Goal: Task Accomplishment & Management: Use online tool/utility

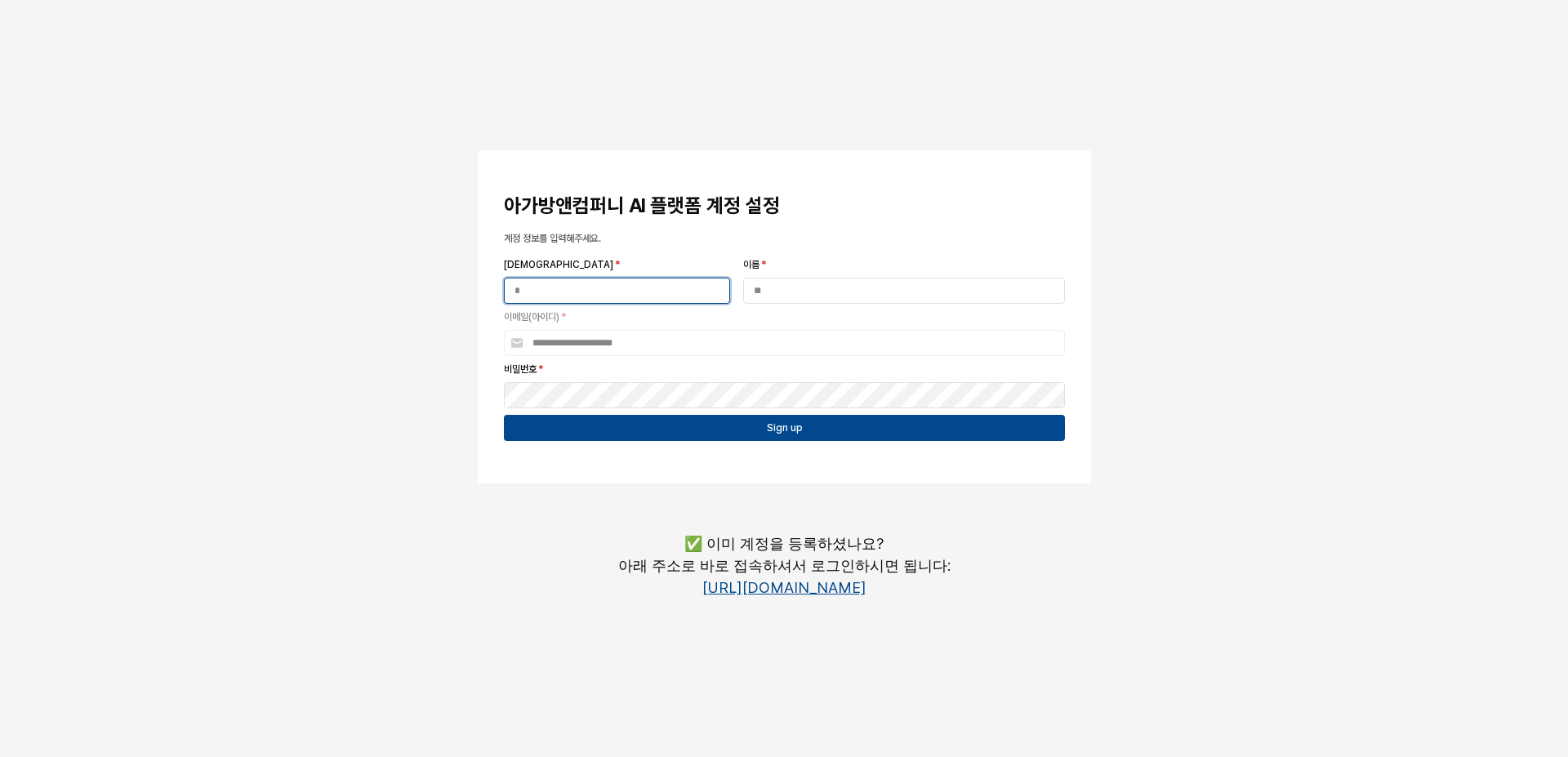
click at [639, 302] on input "[DEMOGRAPHIC_DATA] *" at bounding box center [618, 290] width 225 height 25
type input "*"
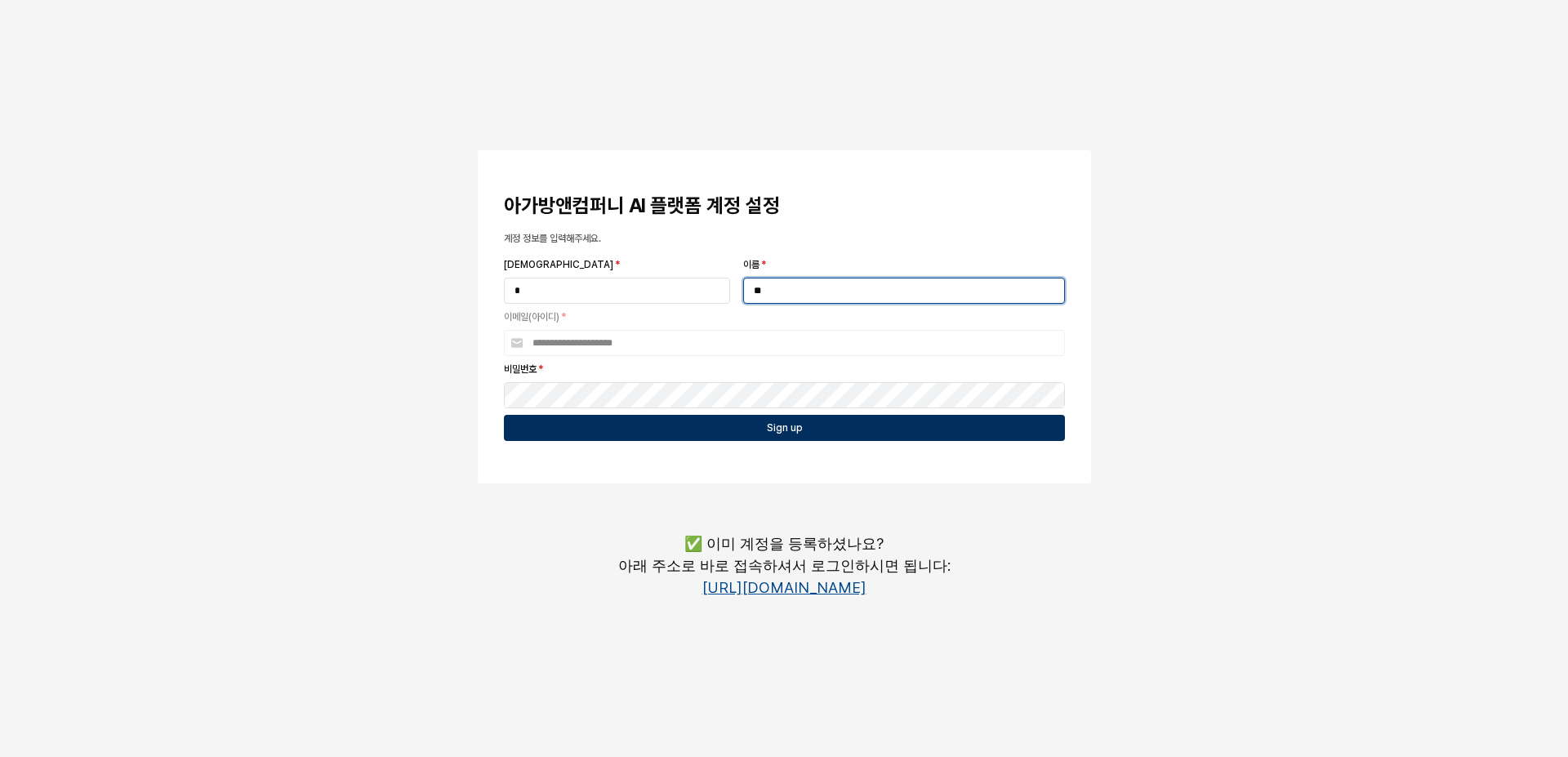
type input "**"
click at [854, 427] on div "Sign up" at bounding box center [784, 427] width 546 height 25
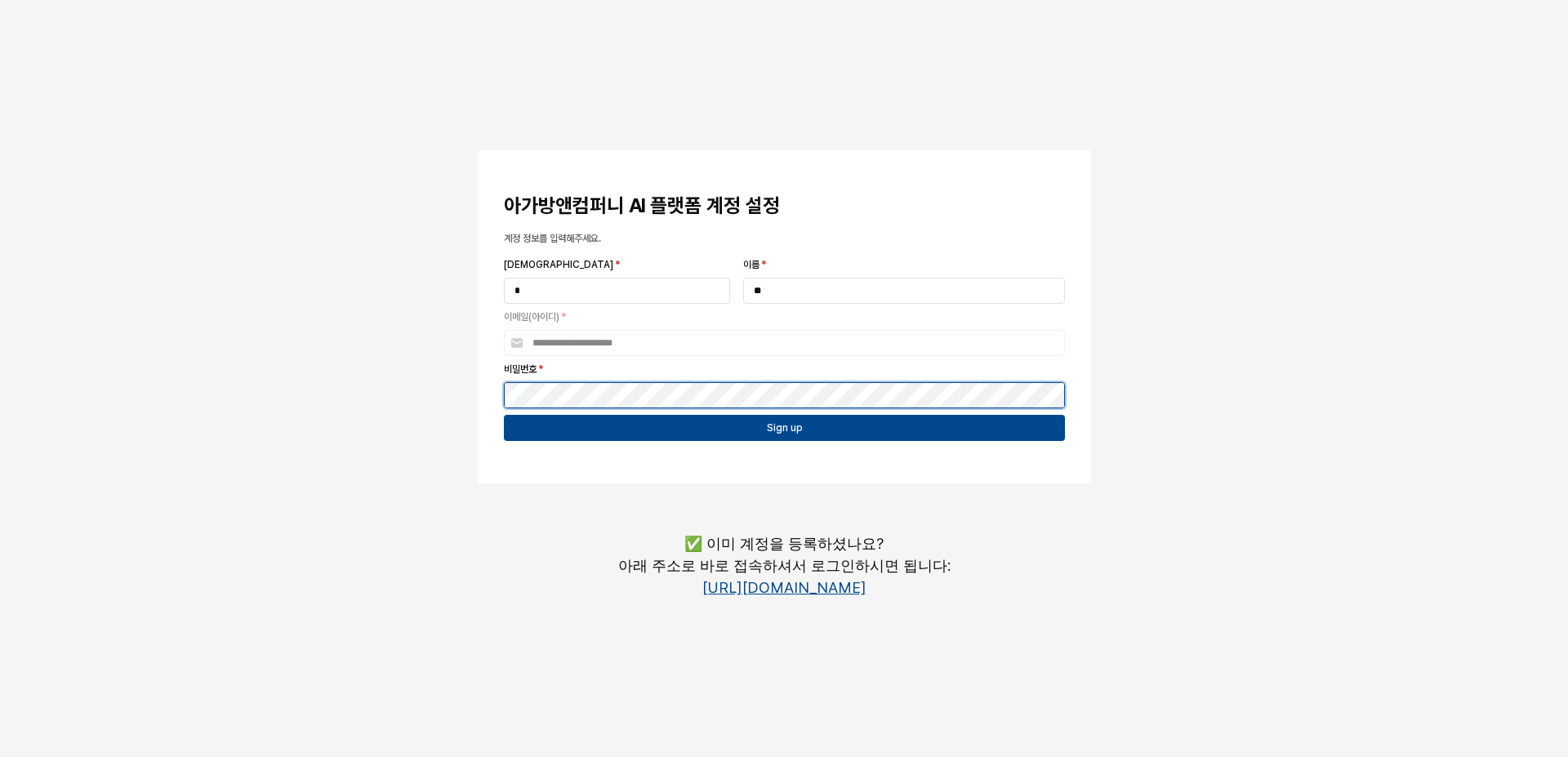
click at [478, 150] on button "App Frame" at bounding box center [484, 152] width 13 height 5
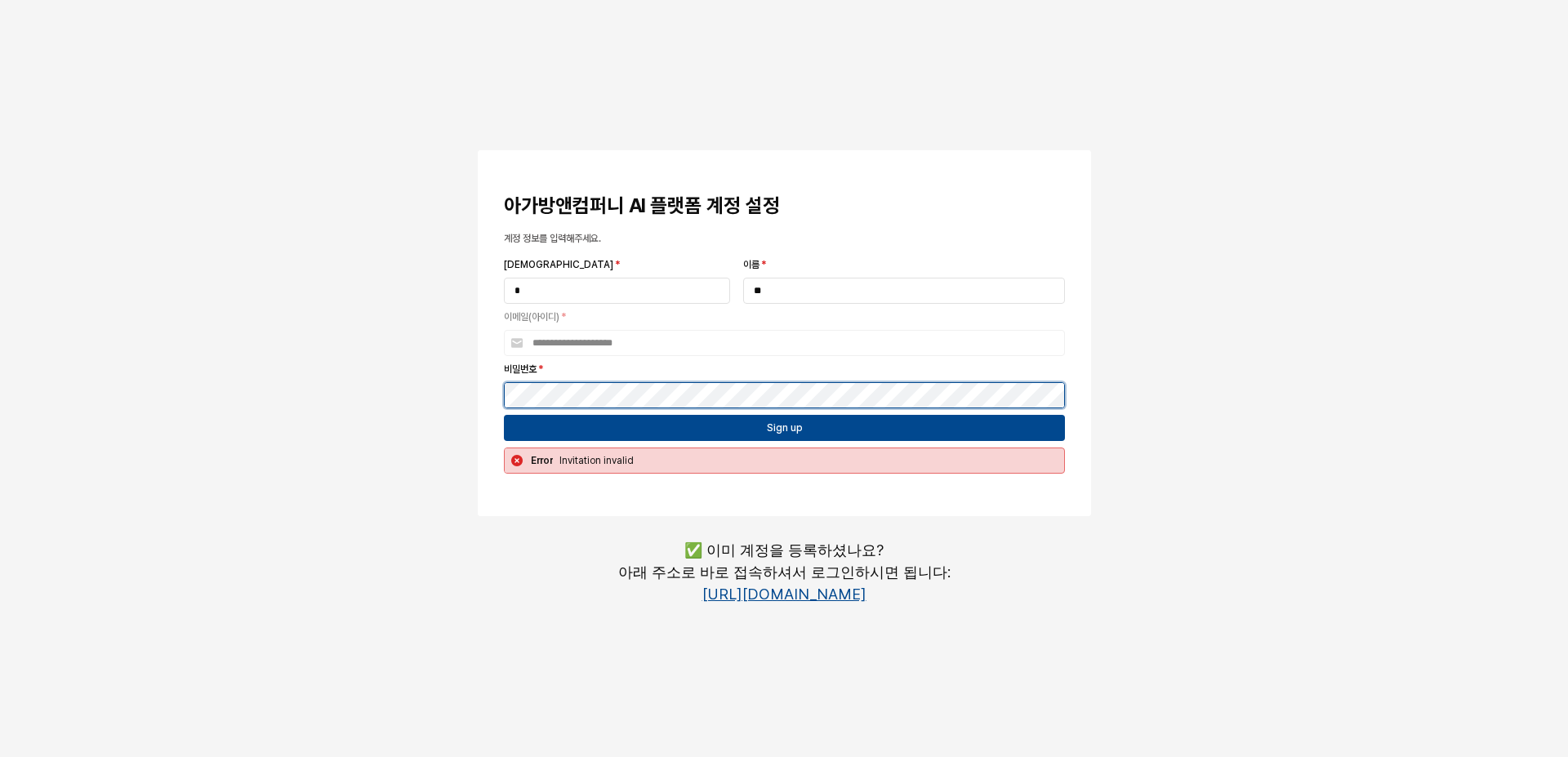
click at [478, 150] on button "App Frame" at bounding box center [484, 152] width 13 height 5
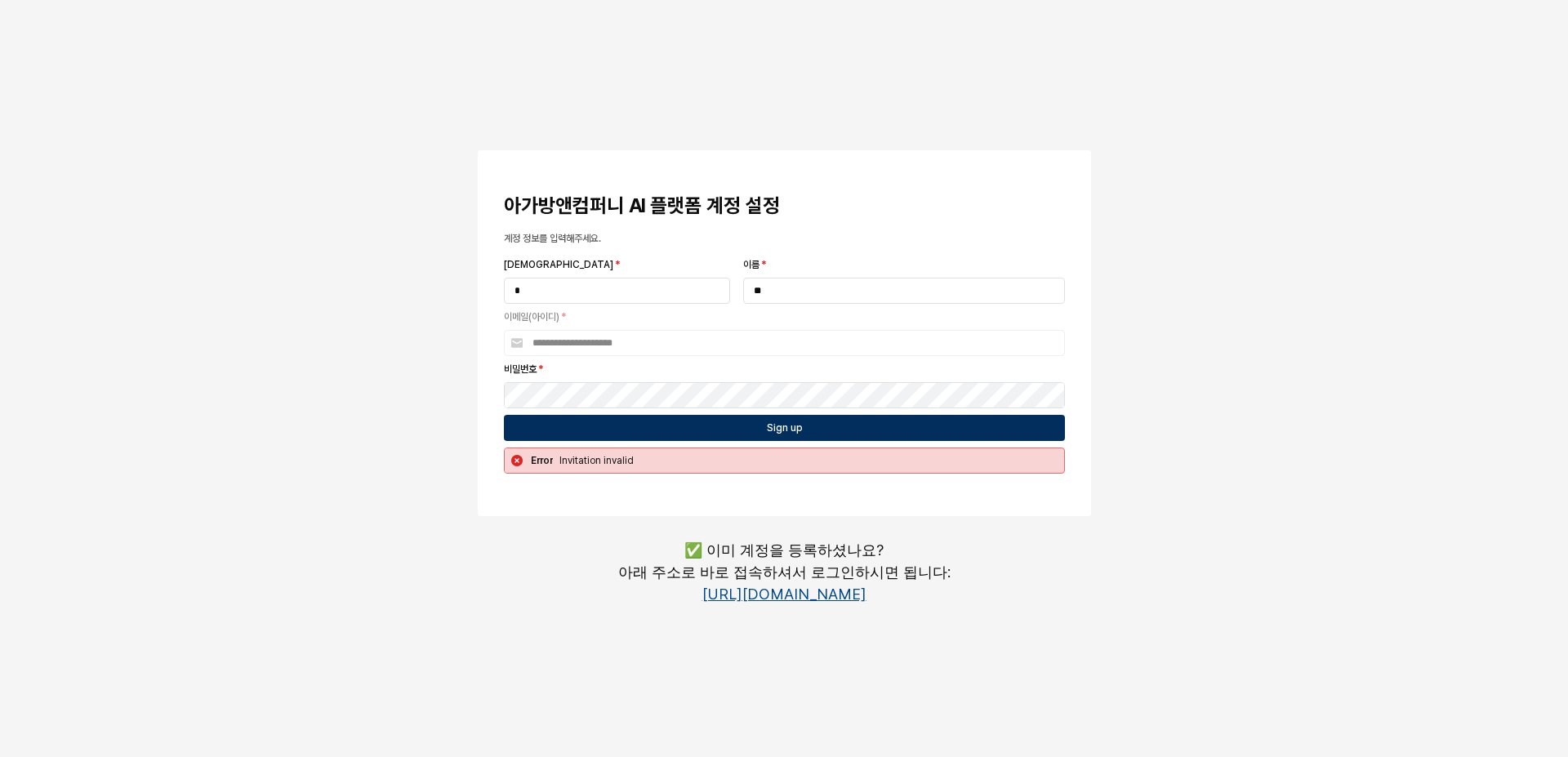
click at [812, 431] on div "Sign up" at bounding box center [784, 427] width 546 height 25
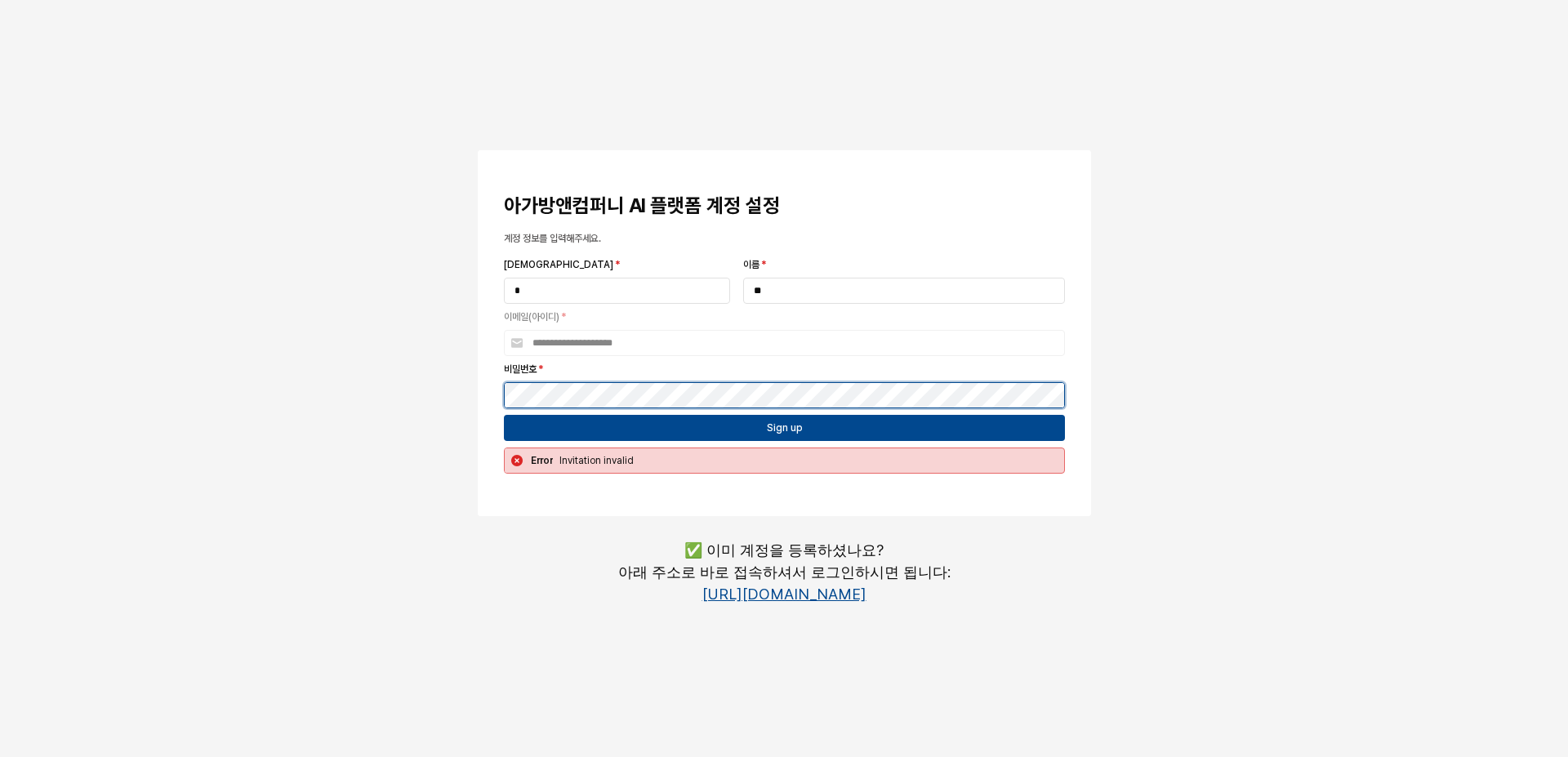
click at [478, 150] on button "App Frame" at bounding box center [484, 152] width 13 height 5
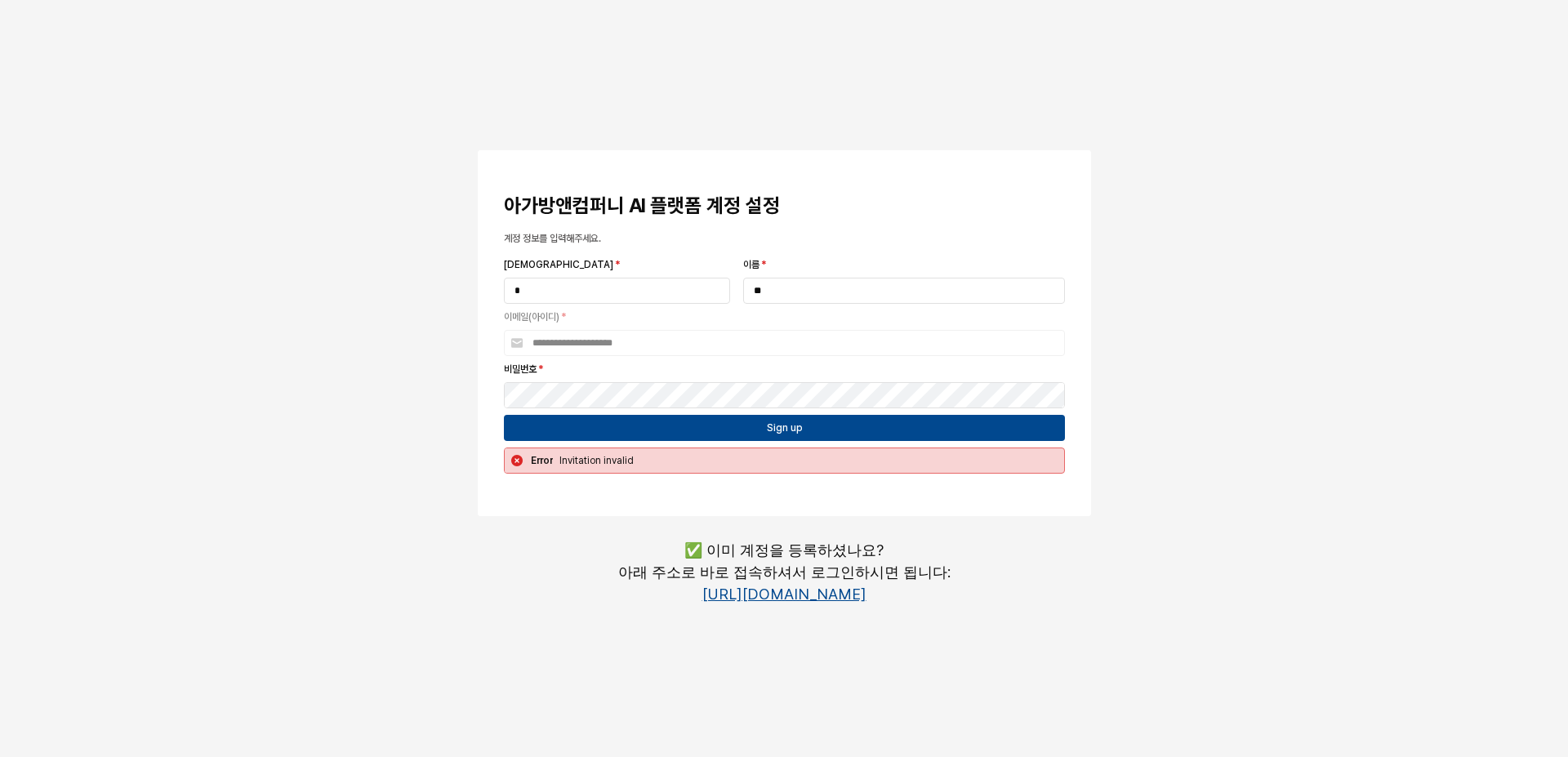
click at [820, 591] on link "[URL][DOMAIN_NAME]" at bounding box center [784, 593] width 164 height 17
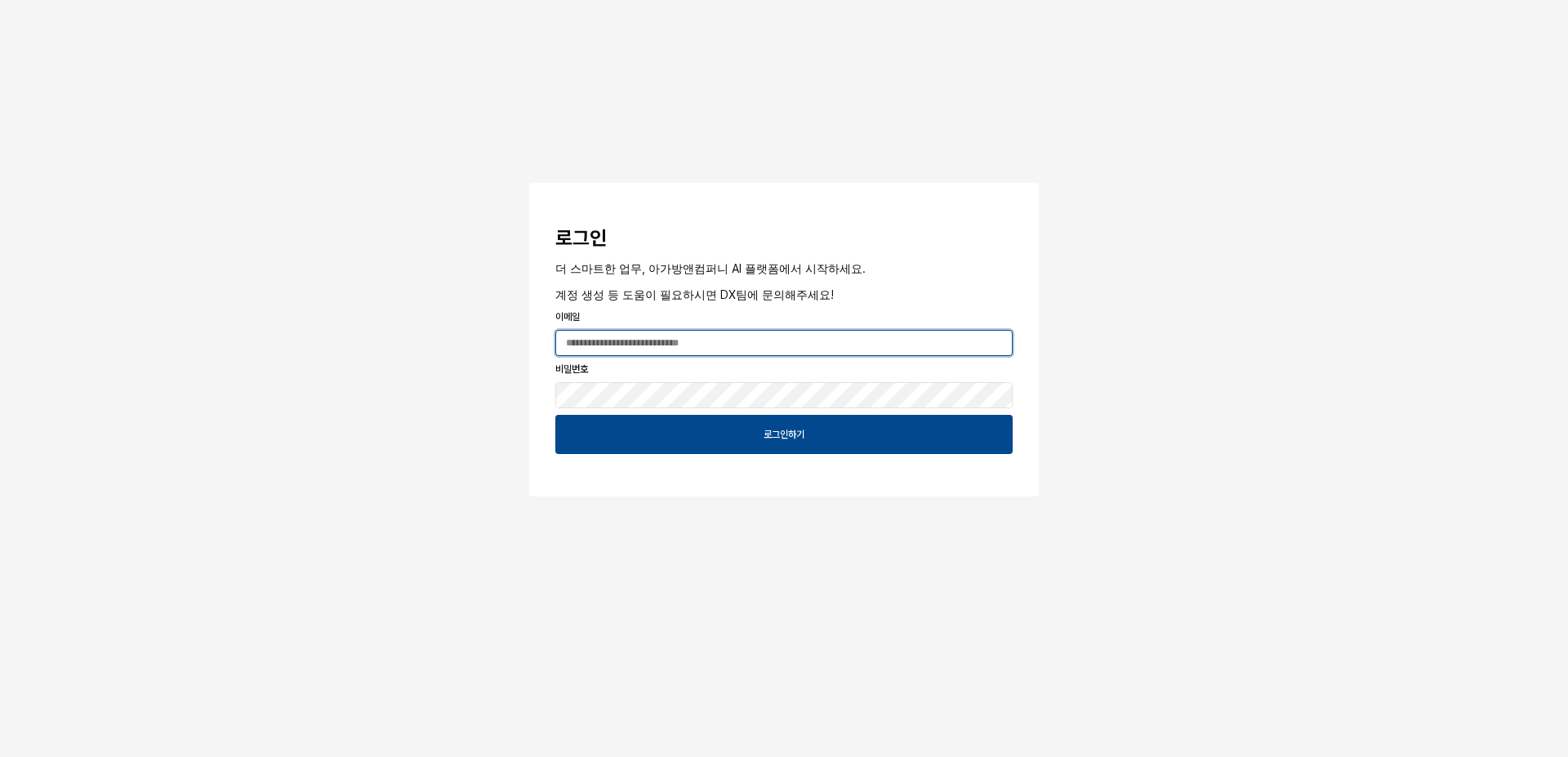
click at [629, 336] on input "App Frame" at bounding box center [784, 343] width 456 height 25
click at [752, 337] on input "App Frame" at bounding box center [784, 343] width 456 height 25
type input "**********"
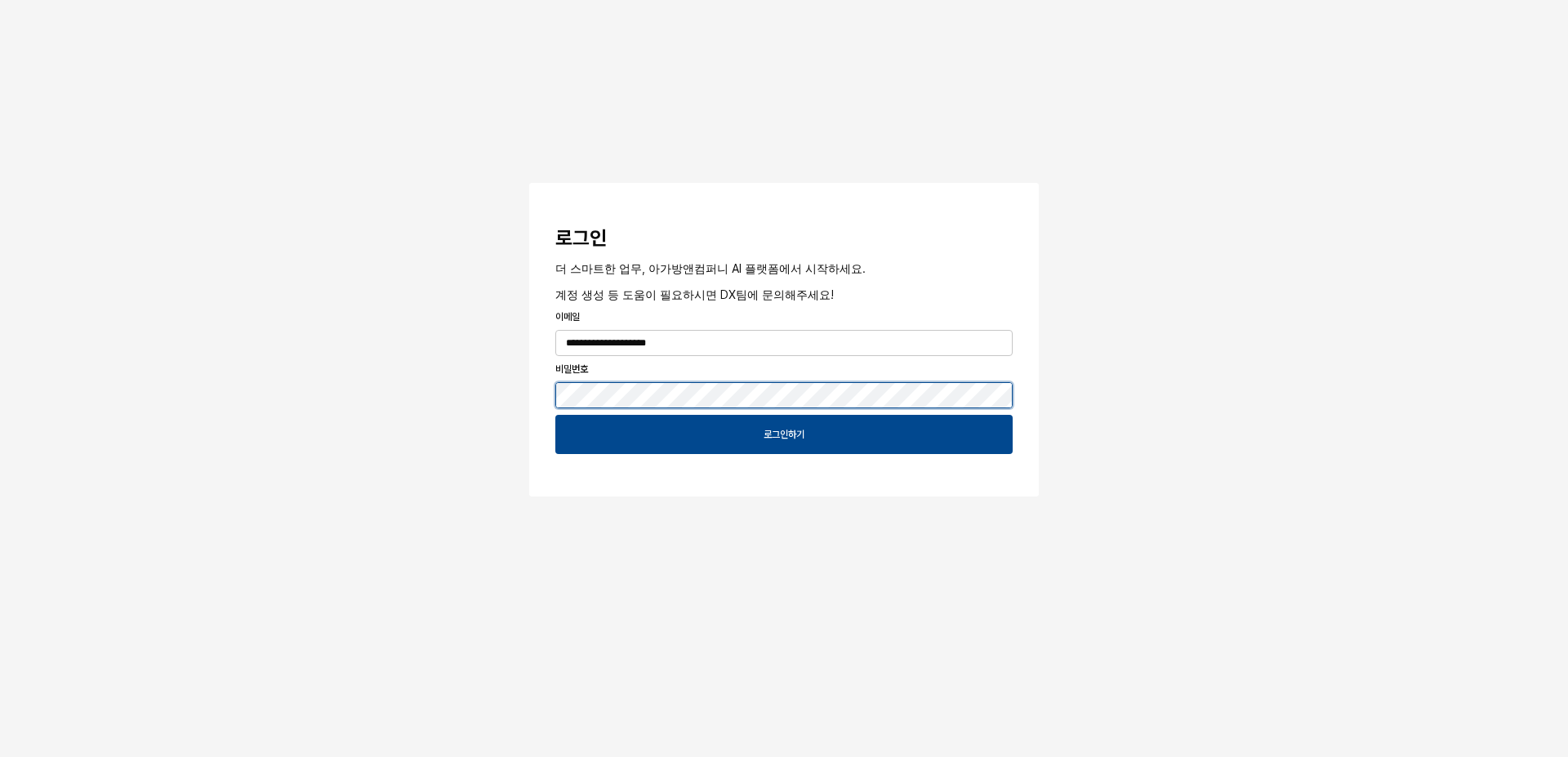
click at [530, 183] on button "App Frame" at bounding box center [536, 185] width 13 height 5
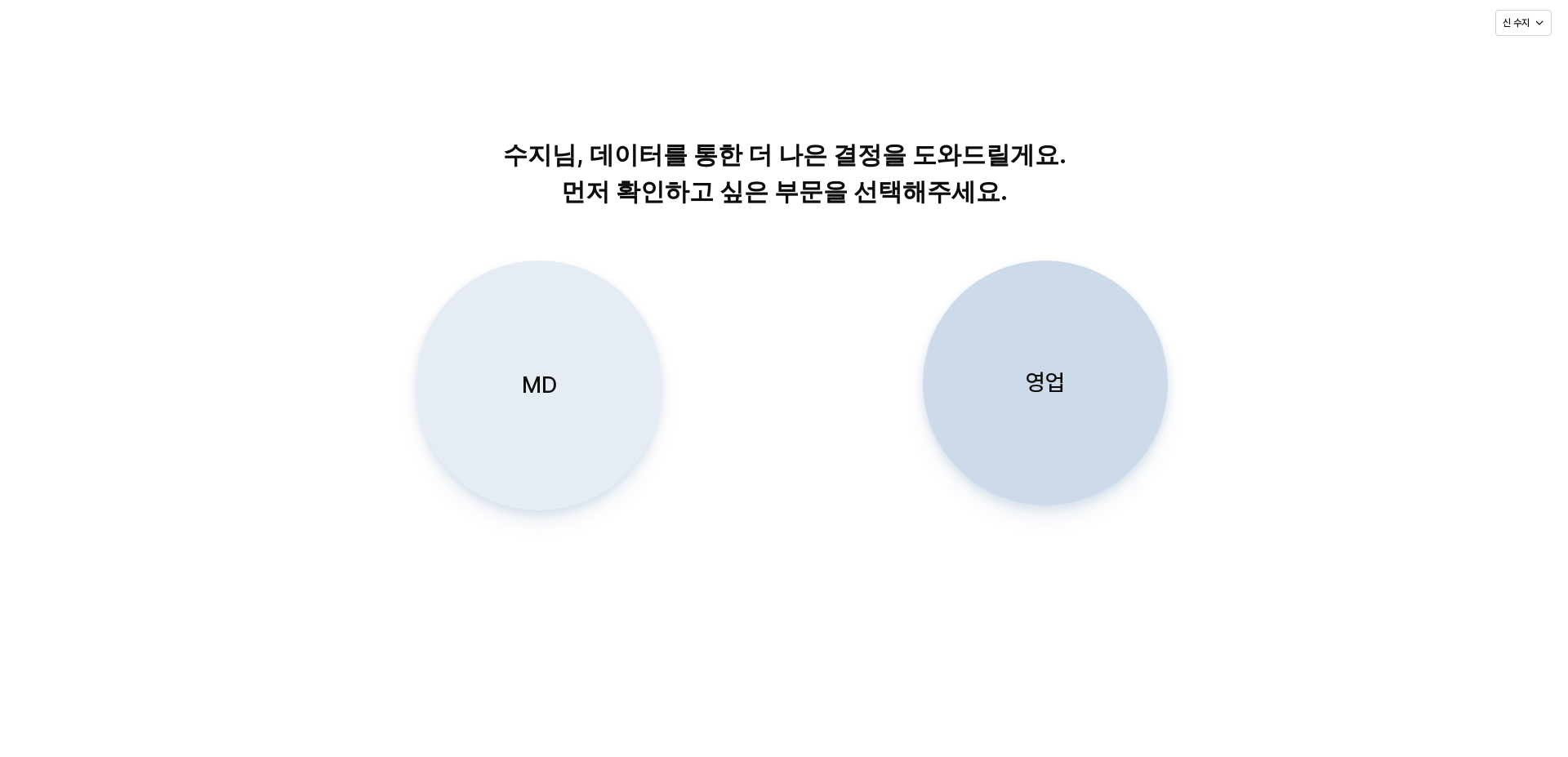
click at [532, 403] on div "MD" at bounding box center [539, 385] width 231 height 248
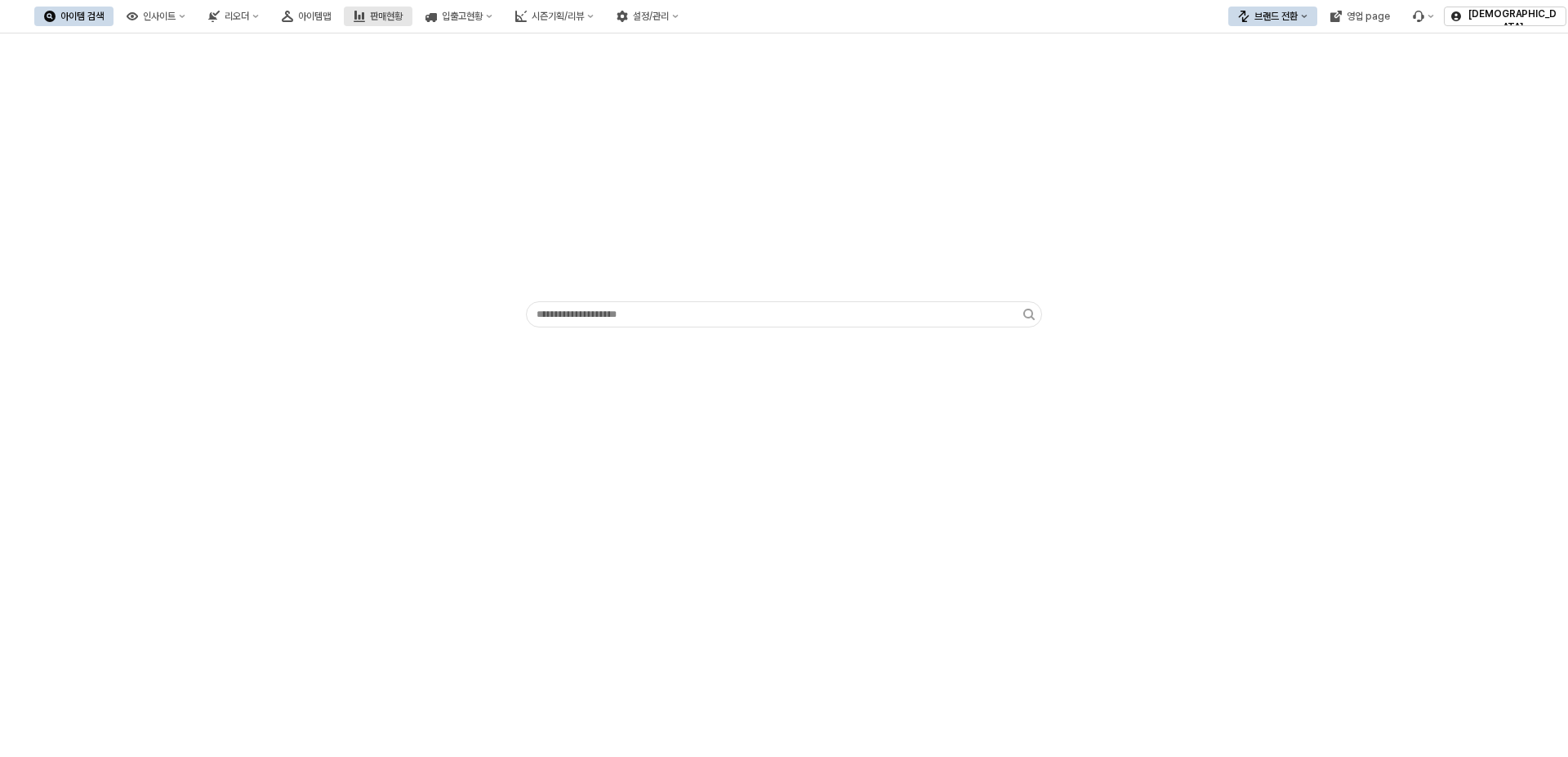
click at [403, 16] on div "판매현황" at bounding box center [386, 16] width 33 height 12
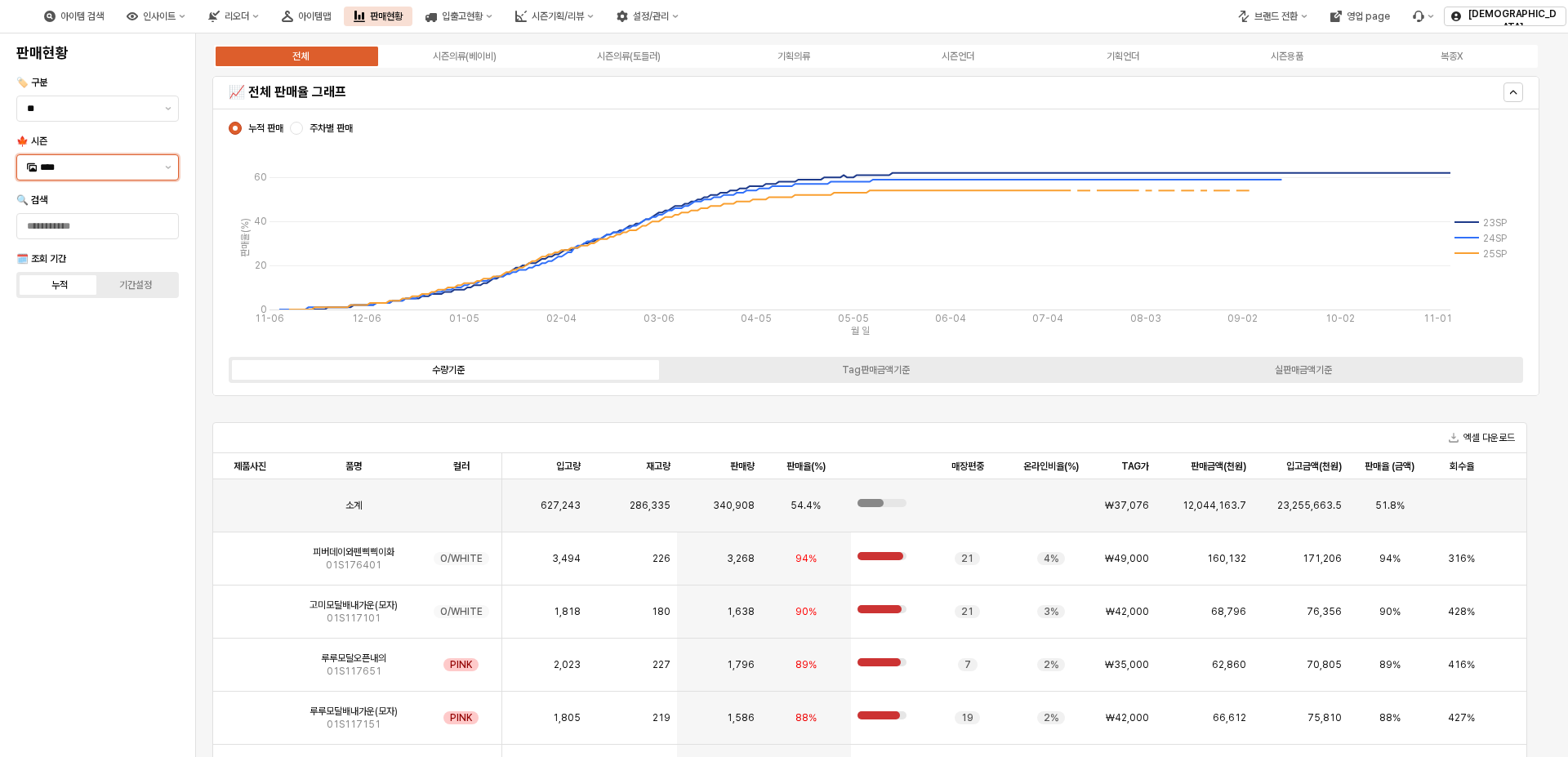
click at [103, 168] on input "****" at bounding box center [98, 167] width 115 height 16
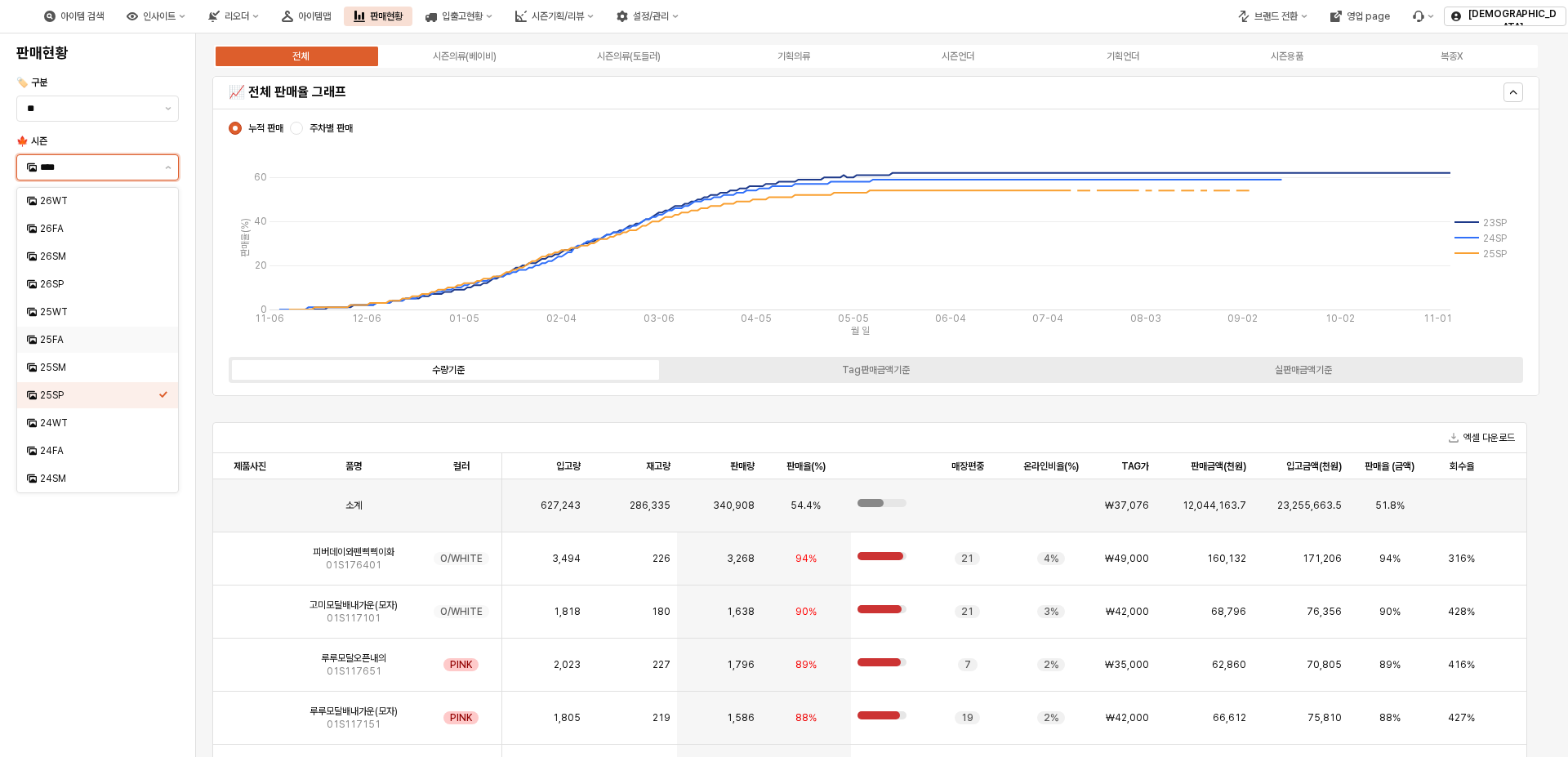
click at [79, 337] on div "25FA" at bounding box center [99, 339] width 118 height 13
type input "****"
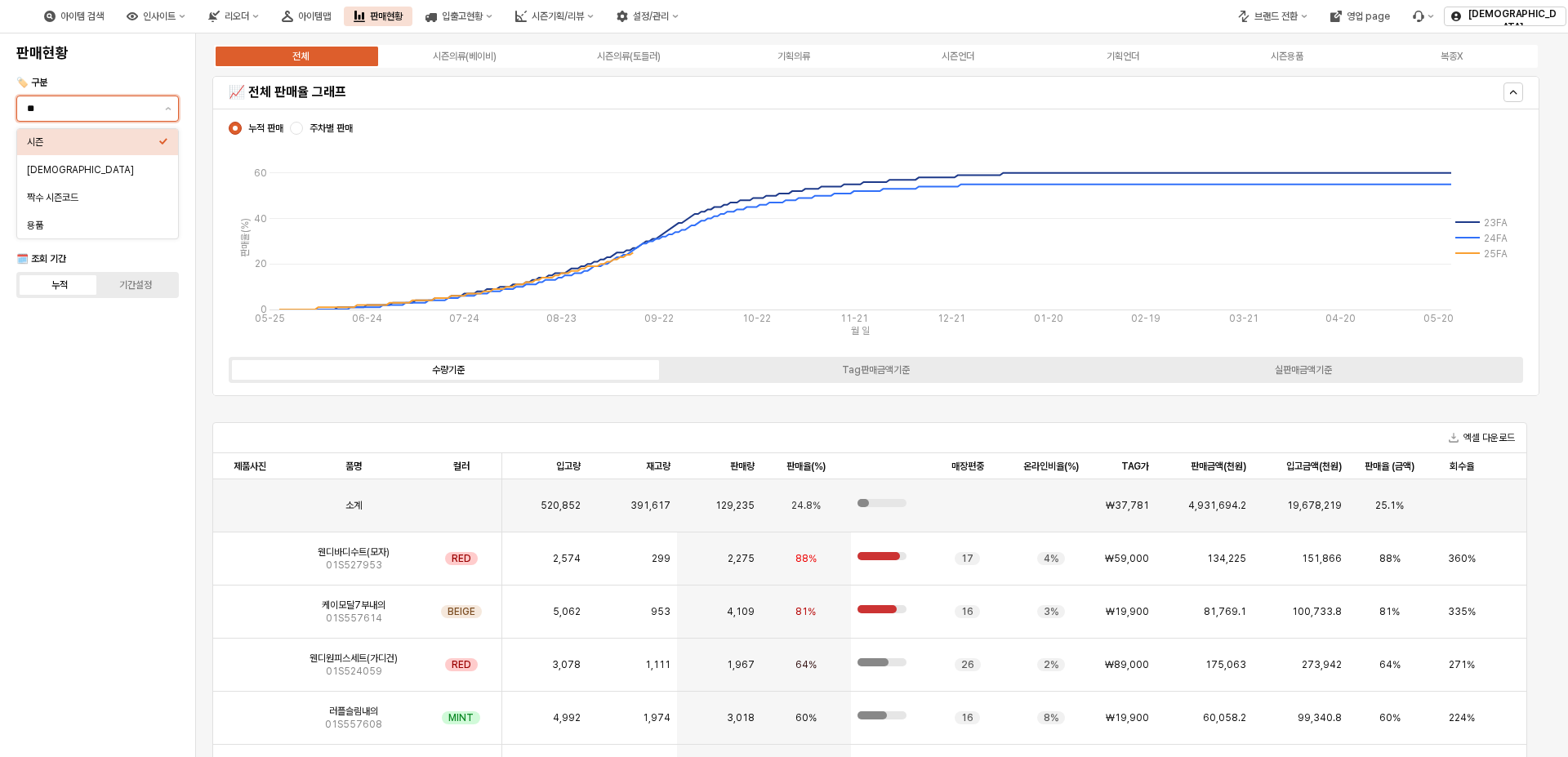
click at [138, 104] on input "**" at bounding box center [91, 109] width 128 height 16
click at [138, 103] on input "**" at bounding box center [91, 109] width 128 height 16
click at [128, 368] on div "판매현황 🏷️ 구분 ** 🍁 시즌 **** 🔍 검색 🗓️ 조회 기간 누적 기간설정" at bounding box center [98, 395] width 176 height 710
click at [327, 129] on span "주차별 판매" at bounding box center [330, 128] width 43 height 13
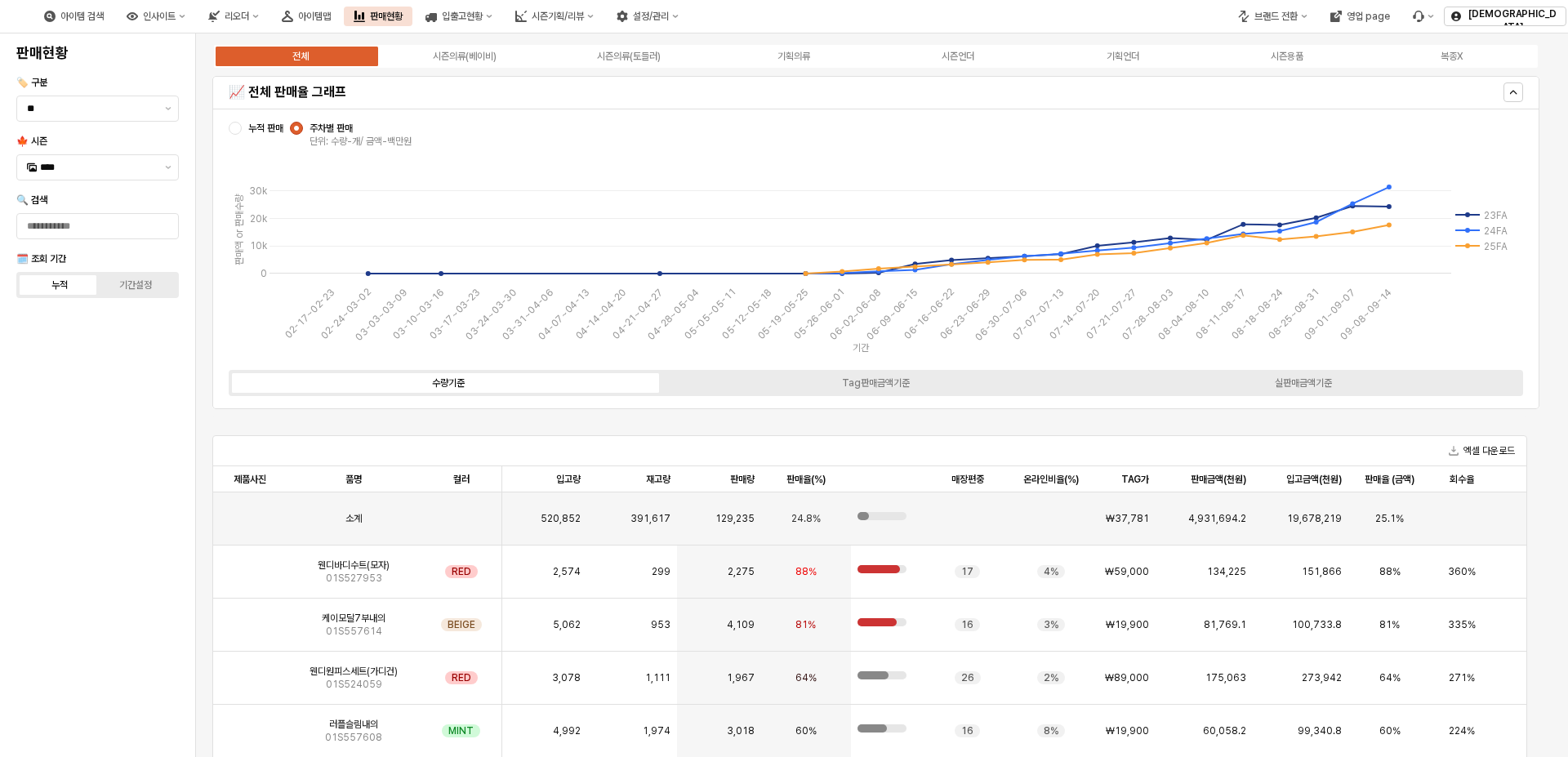
click at [268, 130] on span "누적 판매" at bounding box center [265, 128] width 35 height 13
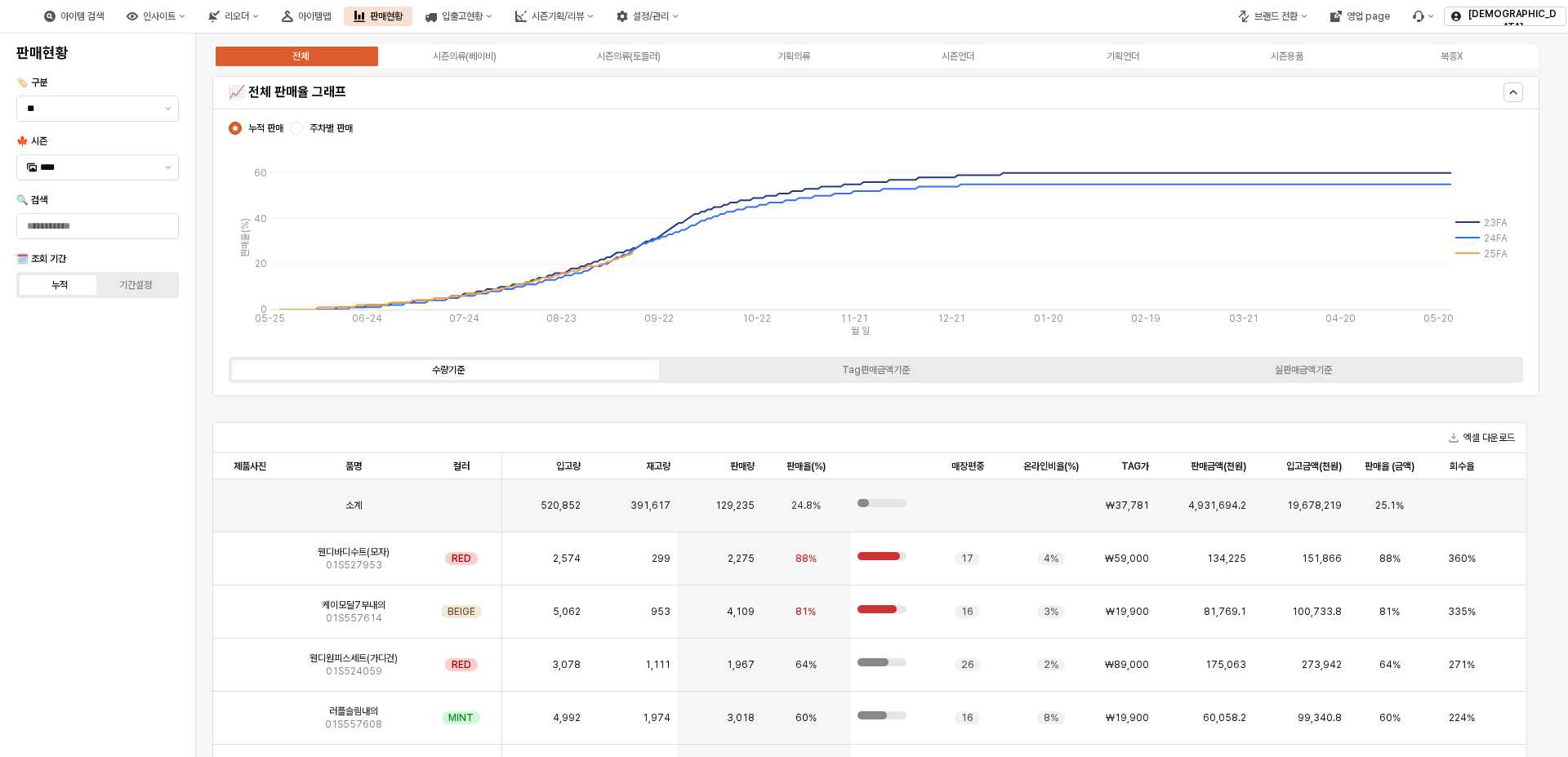
click at [478, 43] on div "전체 시즌의류(베이비) 시즌의류(토들러) 기획의류 시즌언더 기획언더 시즌용품 복종X" at bounding box center [875, 56] width 1327 height 27
click at [473, 58] on div "시즌의류(베이비)" at bounding box center [465, 56] width 64 height 12
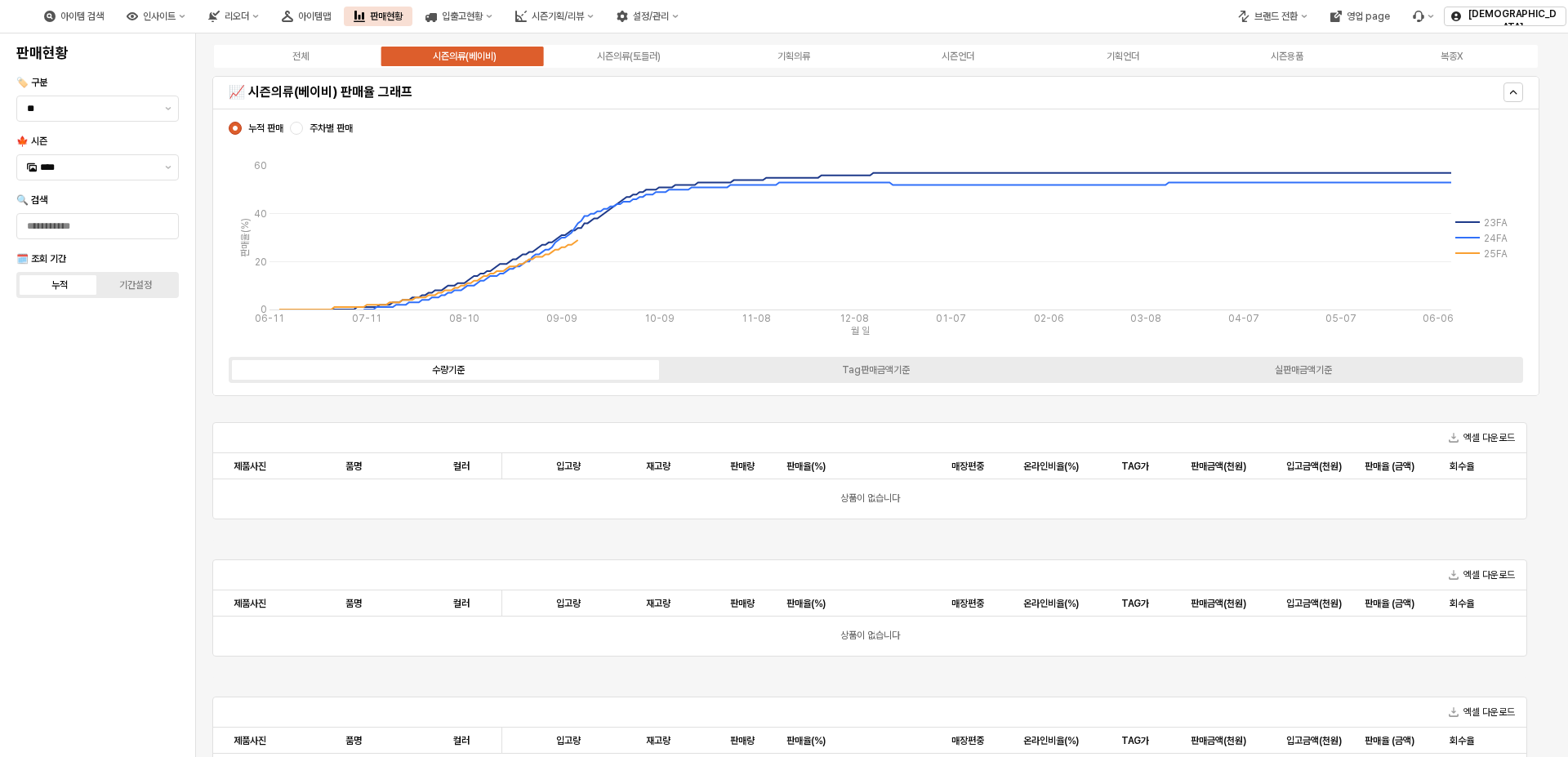
click at [446, 56] on div "시즌의류(베이비)" at bounding box center [465, 56] width 64 height 12
click at [340, 10] on button "아이템맵" at bounding box center [306, 16] width 69 height 19
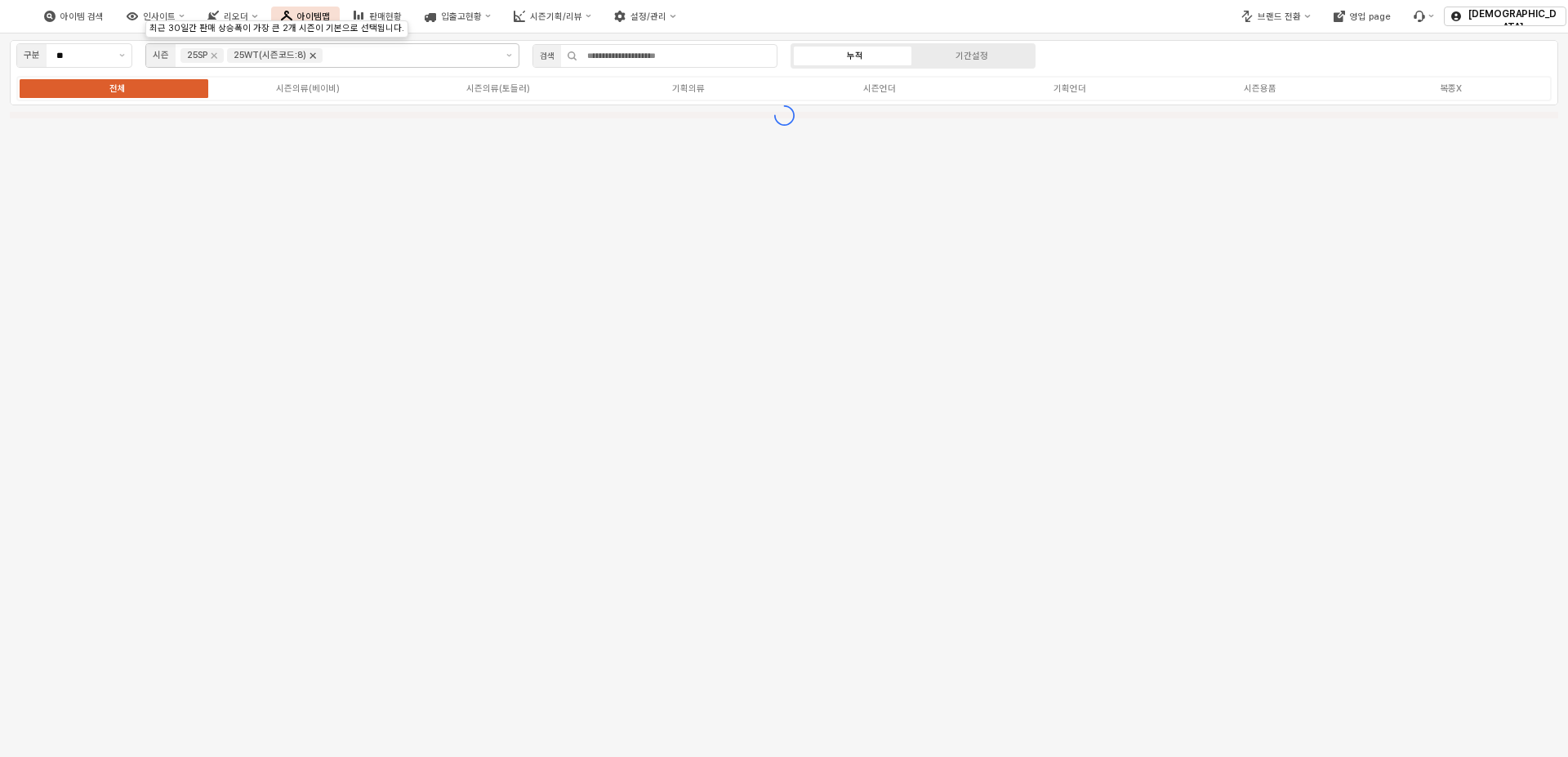
click at [310, 54] on icon "Remove 25WT(시즌코드:8)" at bounding box center [313, 56] width 13 height 13
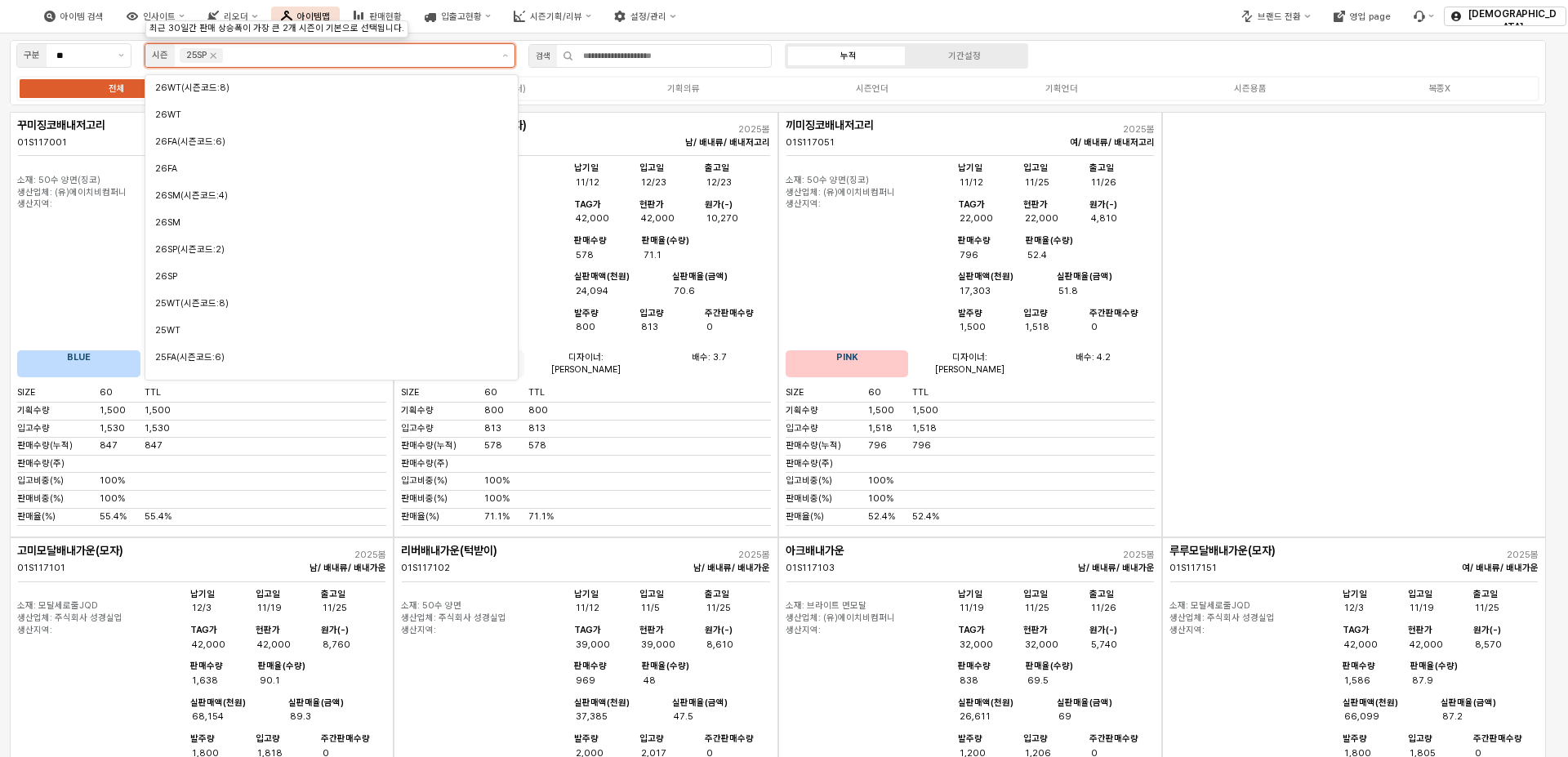
scroll to position [125, 0]
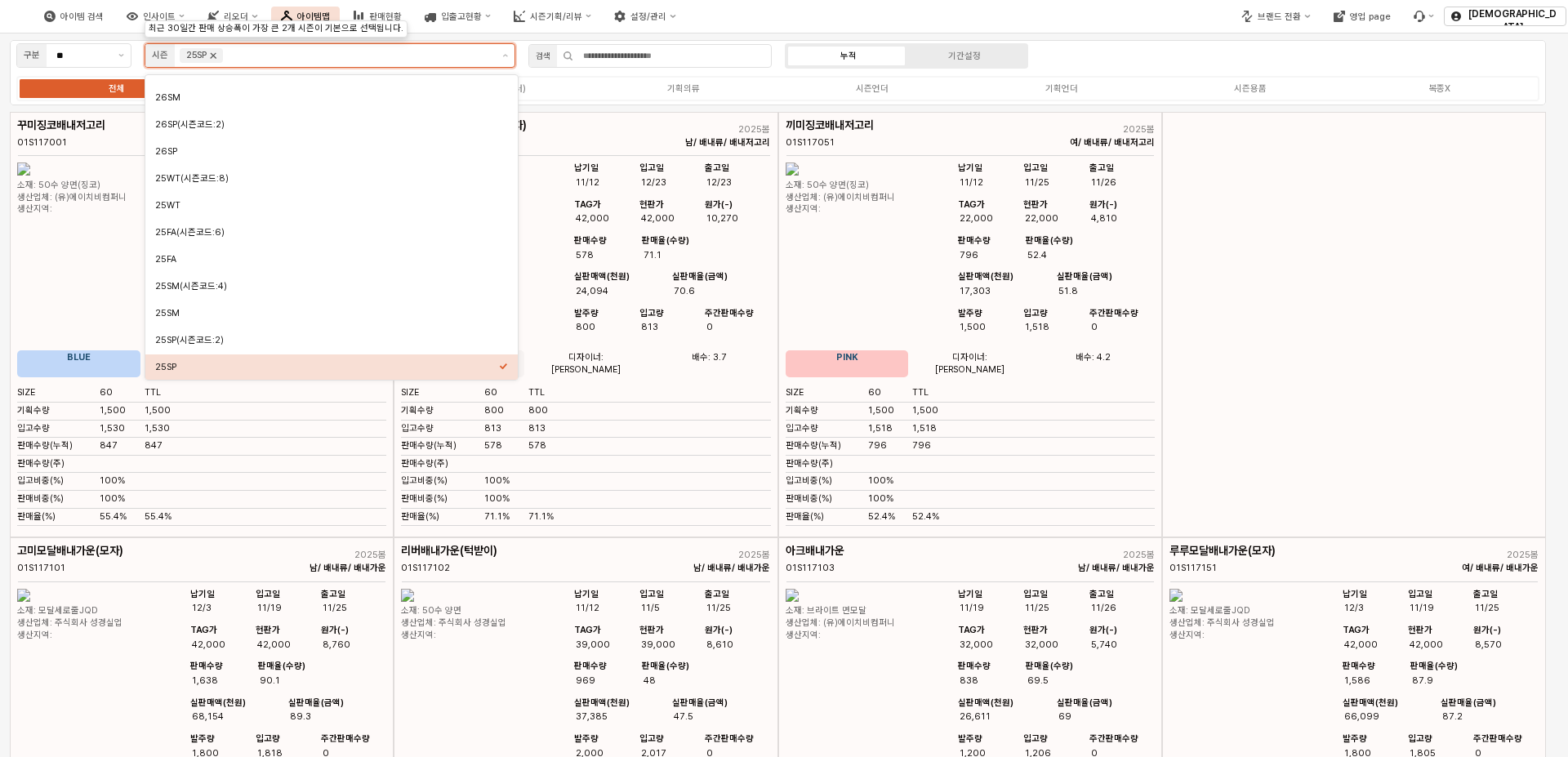
click at [220, 56] on icon "Remove 25SP" at bounding box center [213, 56] width 13 height 13
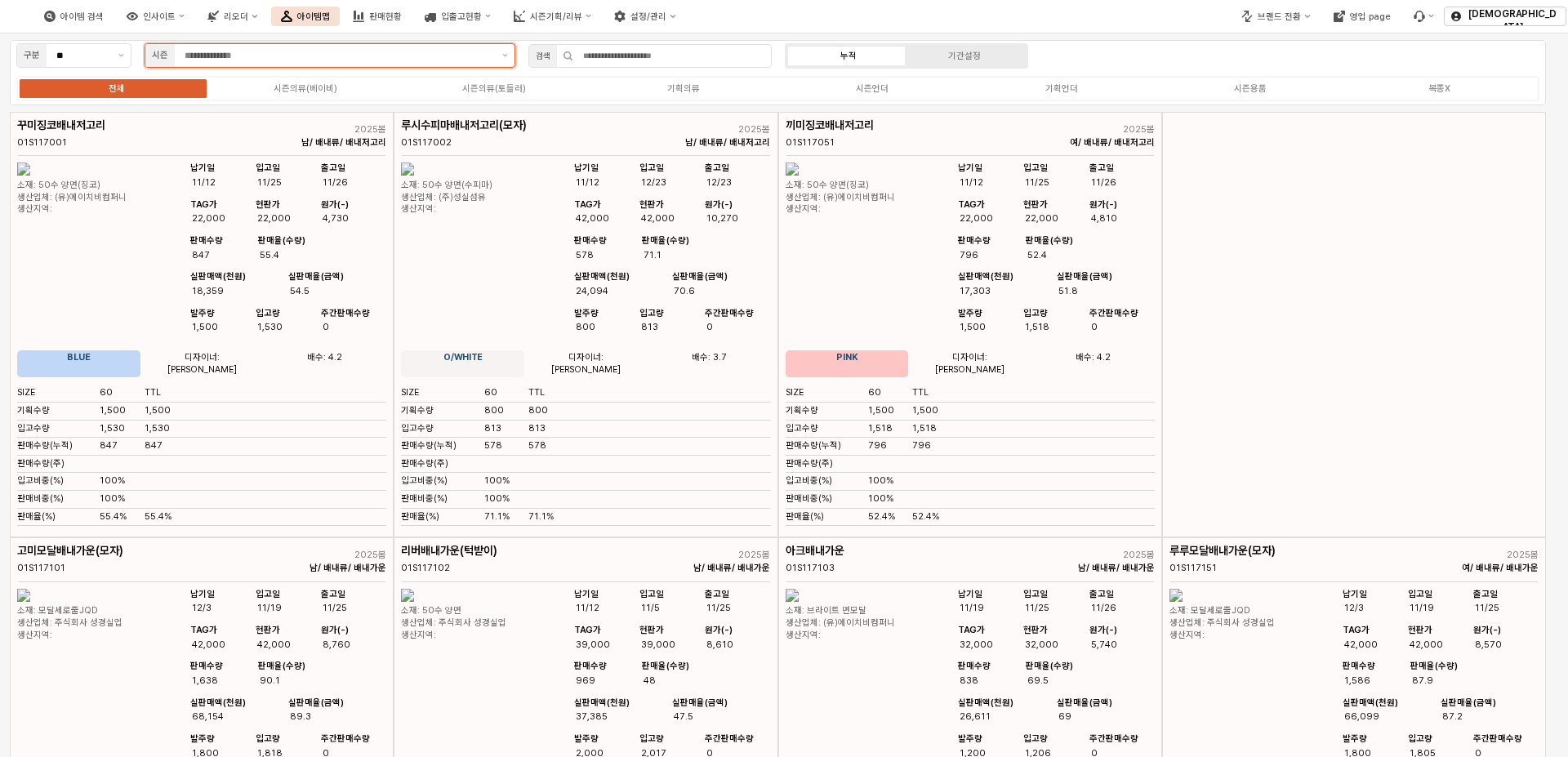
click at [231, 54] on input "App Frame" at bounding box center [338, 56] width 308 height 15
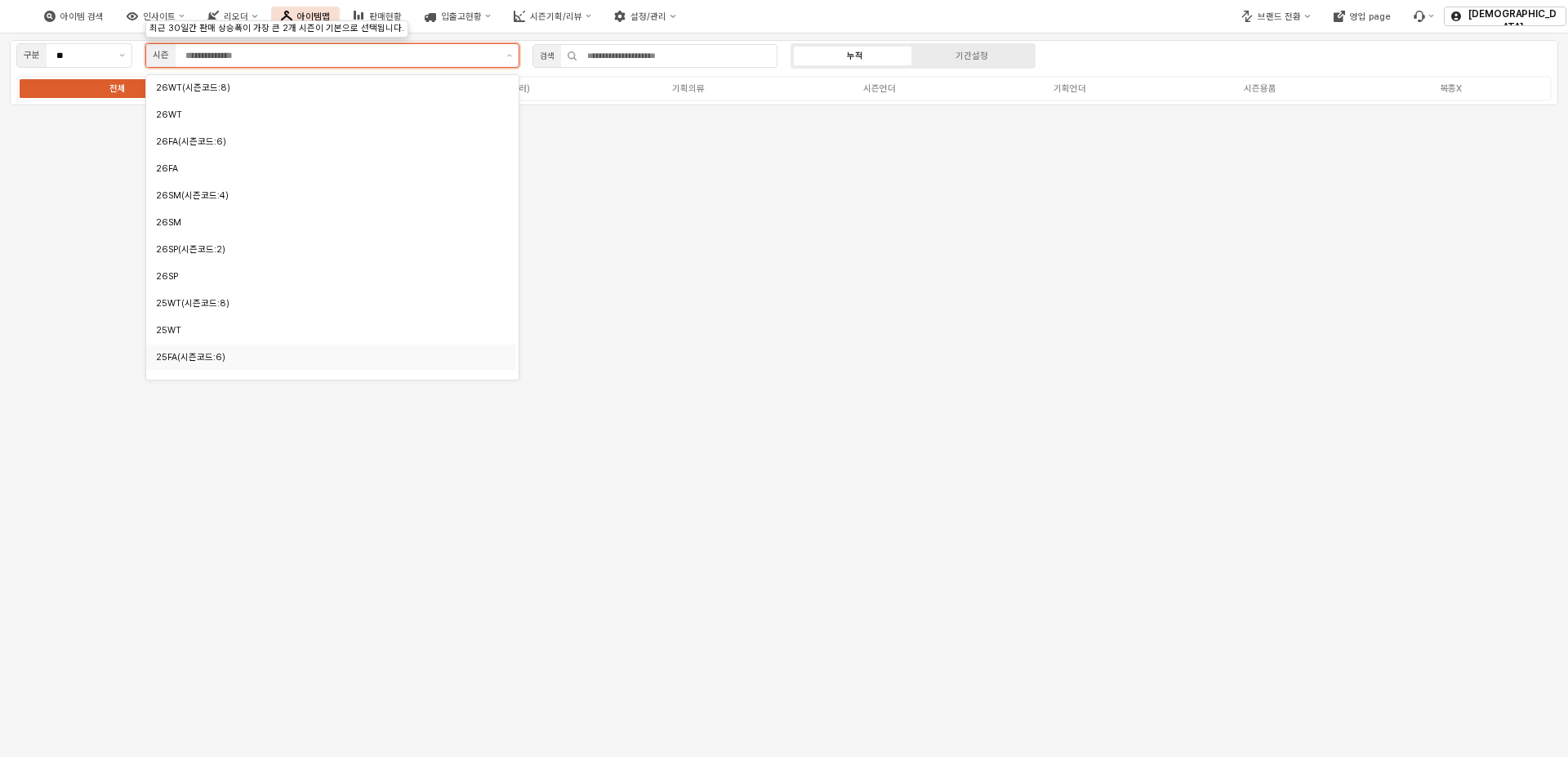
scroll to position [81, 0]
click at [205, 299] on div "25FA" at bounding box center [327, 302] width 340 height 12
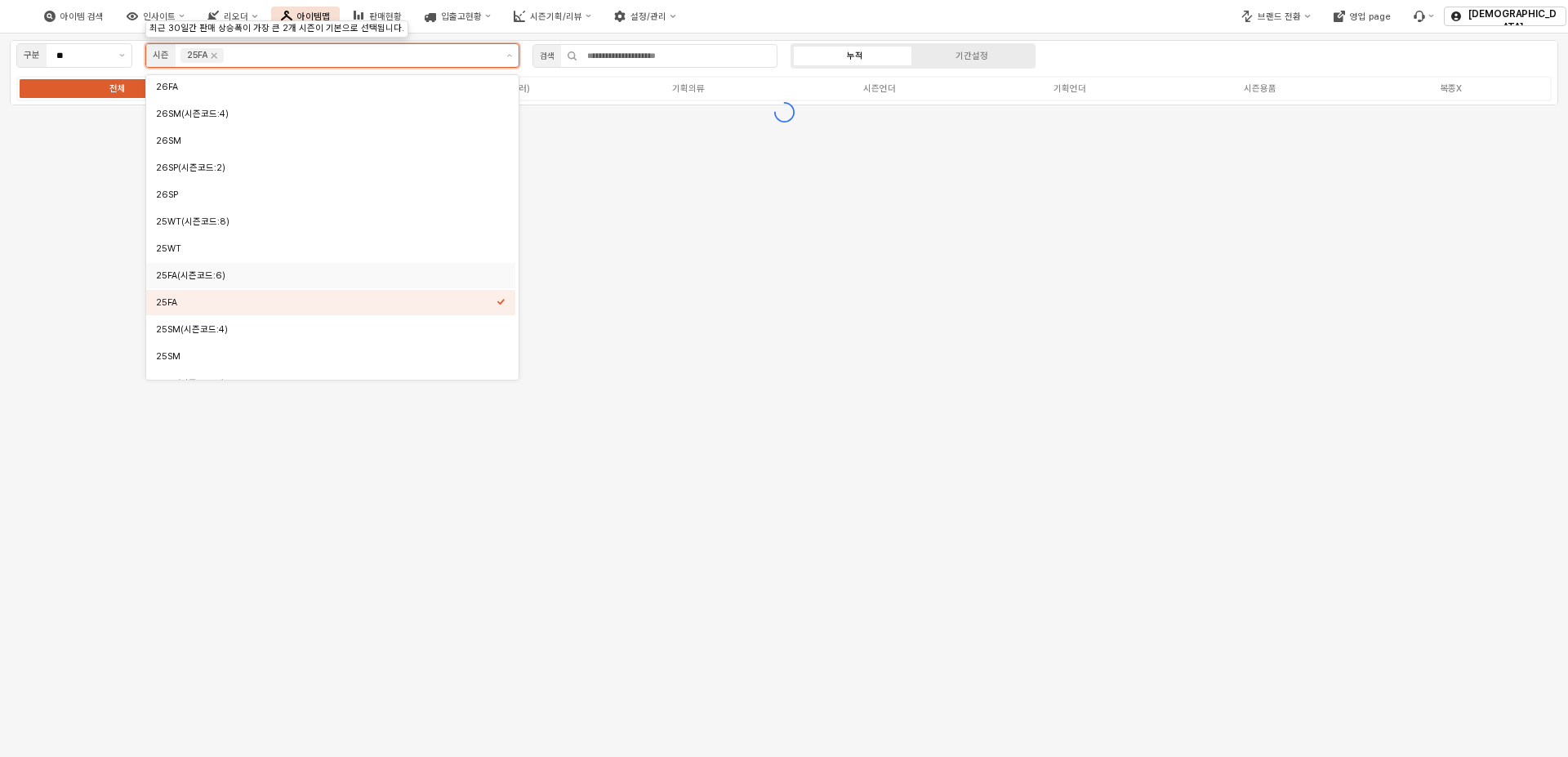
click at [202, 274] on div "25FA(시즌코드:6)" at bounding box center [327, 275] width 340 height 12
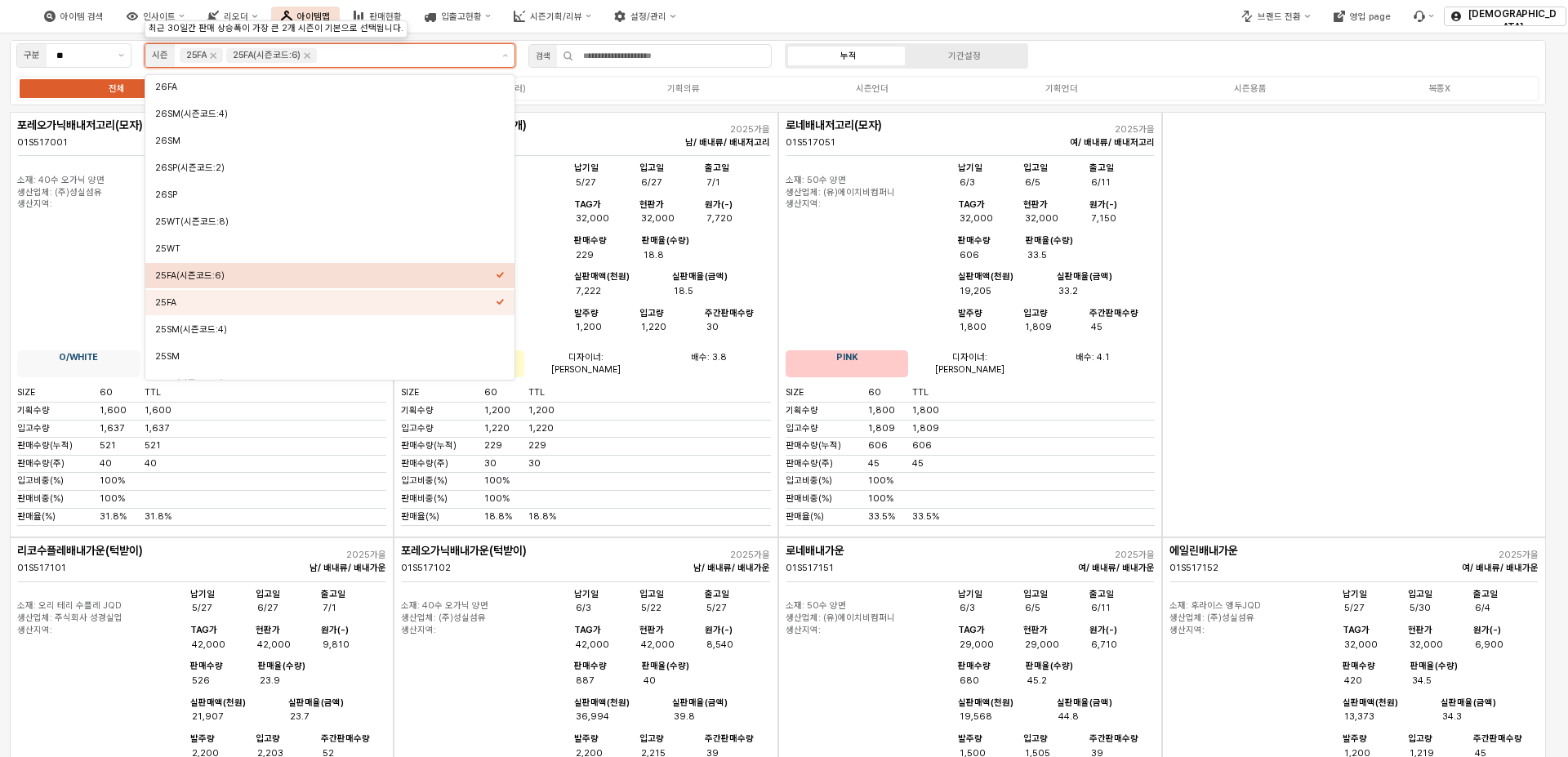
click at [205, 276] on div "25FA(시즌코드:6)" at bounding box center [326, 275] width 340 height 12
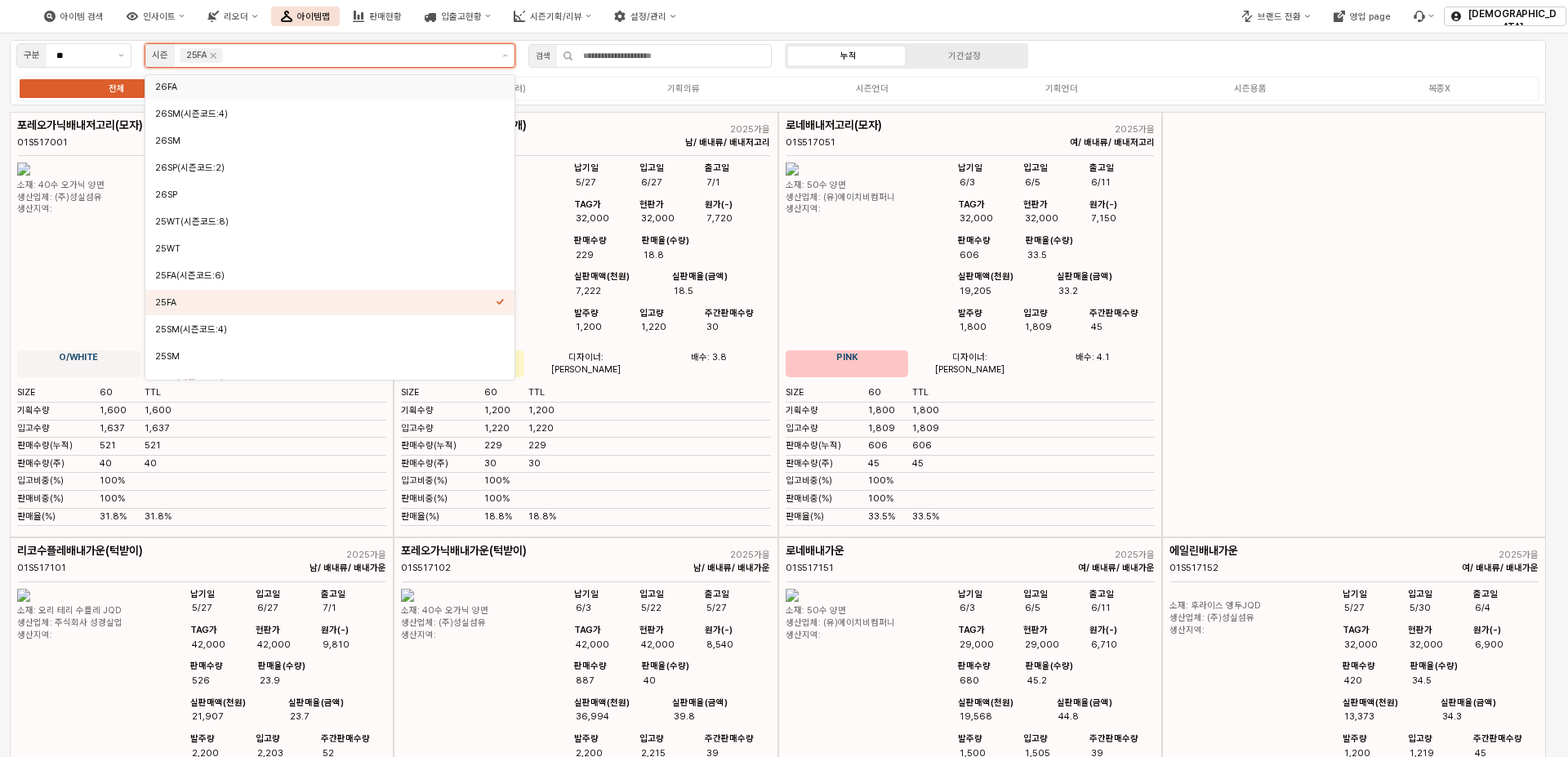
scroll to position [80, 0]
click at [599, 94] on label "기획의류" at bounding box center [683, 88] width 188 height 14
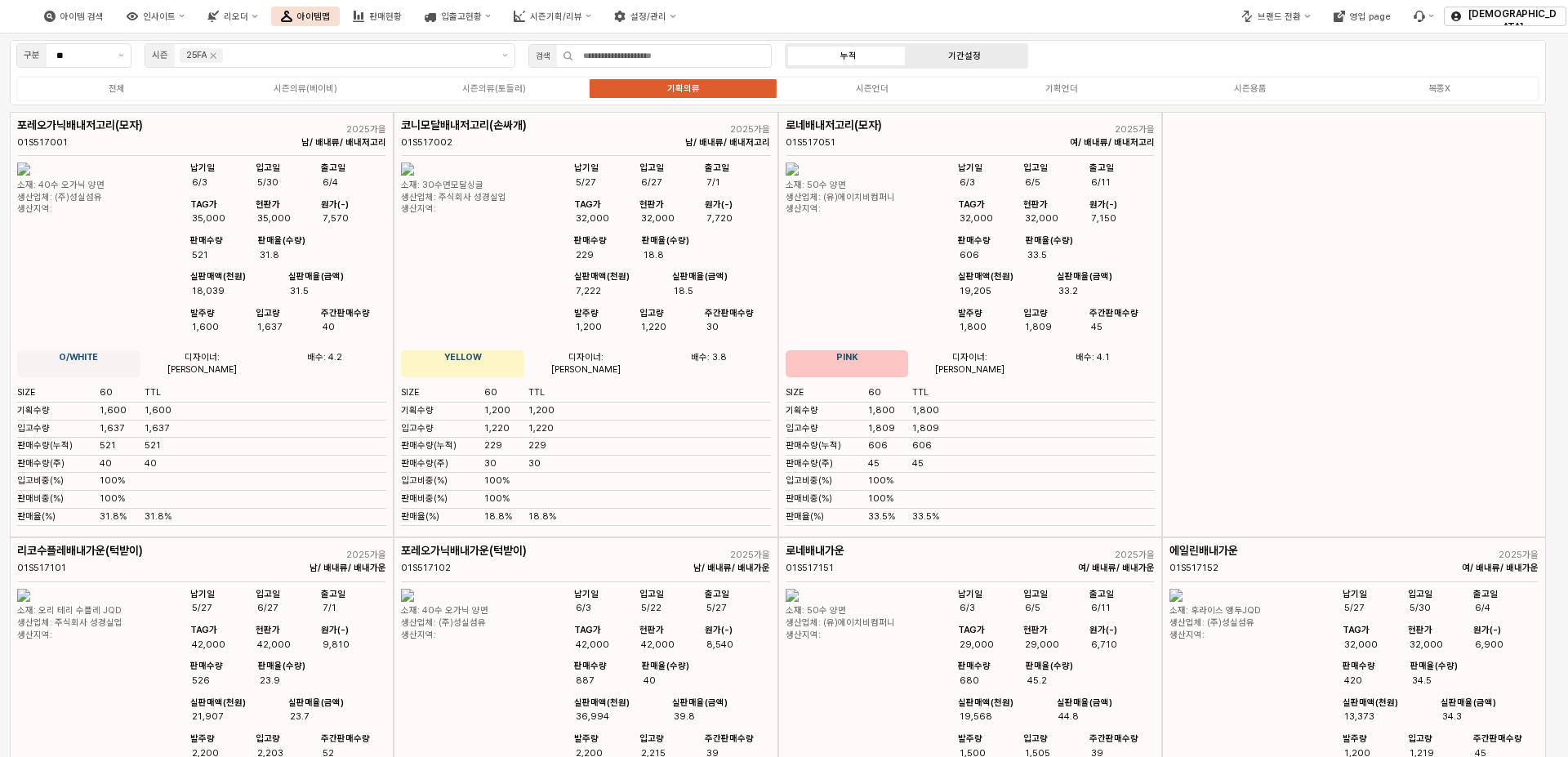
click at [937, 50] on label "기간설정" at bounding box center [964, 56] width 116 height 14
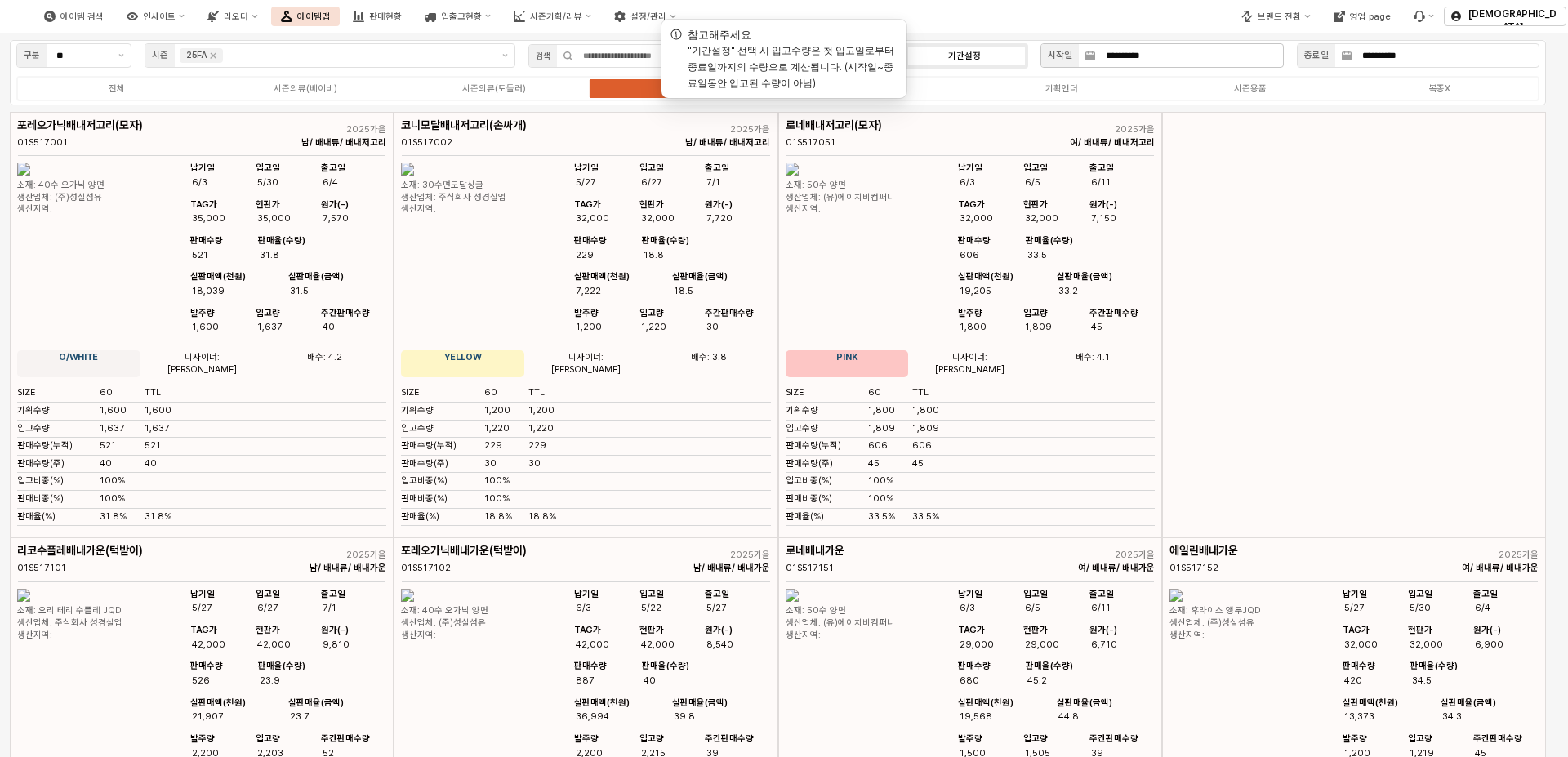
click at [1056, 62] on div "시작일" at bounding box center [1060, 56] width 25 height 15
click at [982, 64] on div "누적 기간설정" at bounding box center [907, 56] width 243 height 26
click at [1179, 55] on input "**********" at bounding box center [1189, 55] width 187 height 23
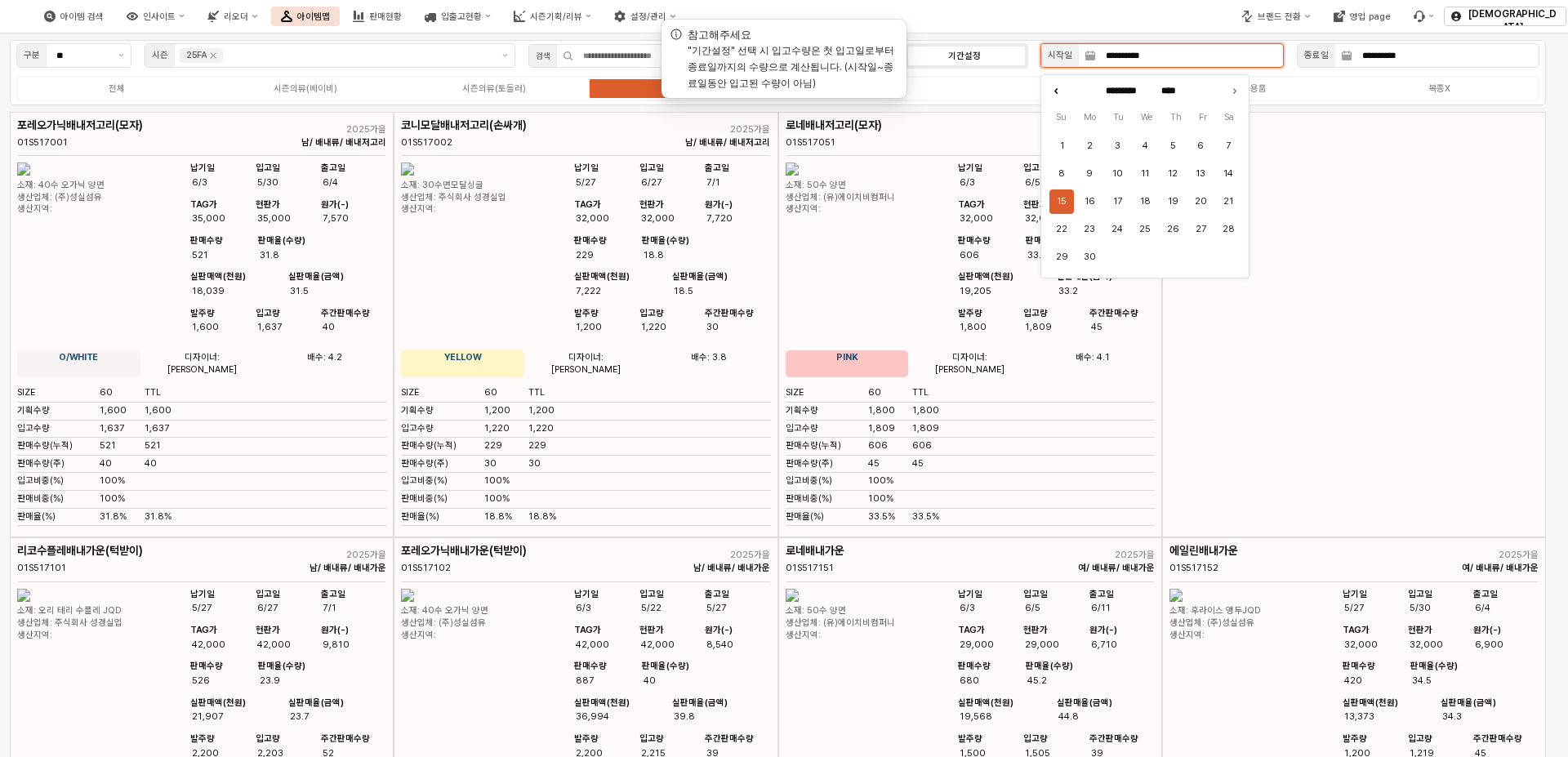
click at [1058, 90] on icon "Previous month" at bounding box center [1057, 91] width 16 height 16
type input "******"
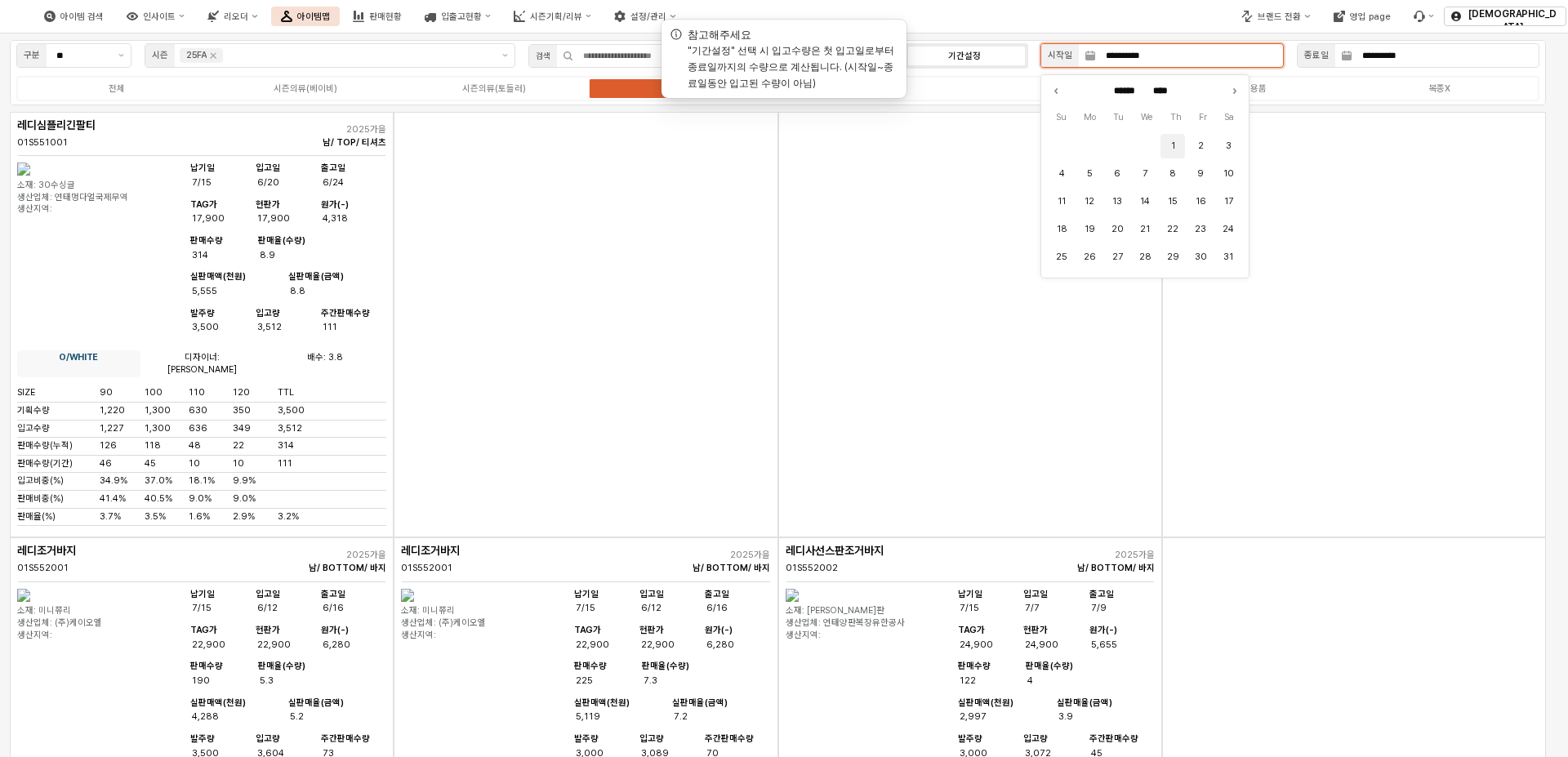
click at [1173, 143] on button "1" at bounding box center [1173, 145] width 25 height 25
type input "**********"
click at [1379, 81] on label "복종X" at bounding box center [1440, 88] width 188 height 14
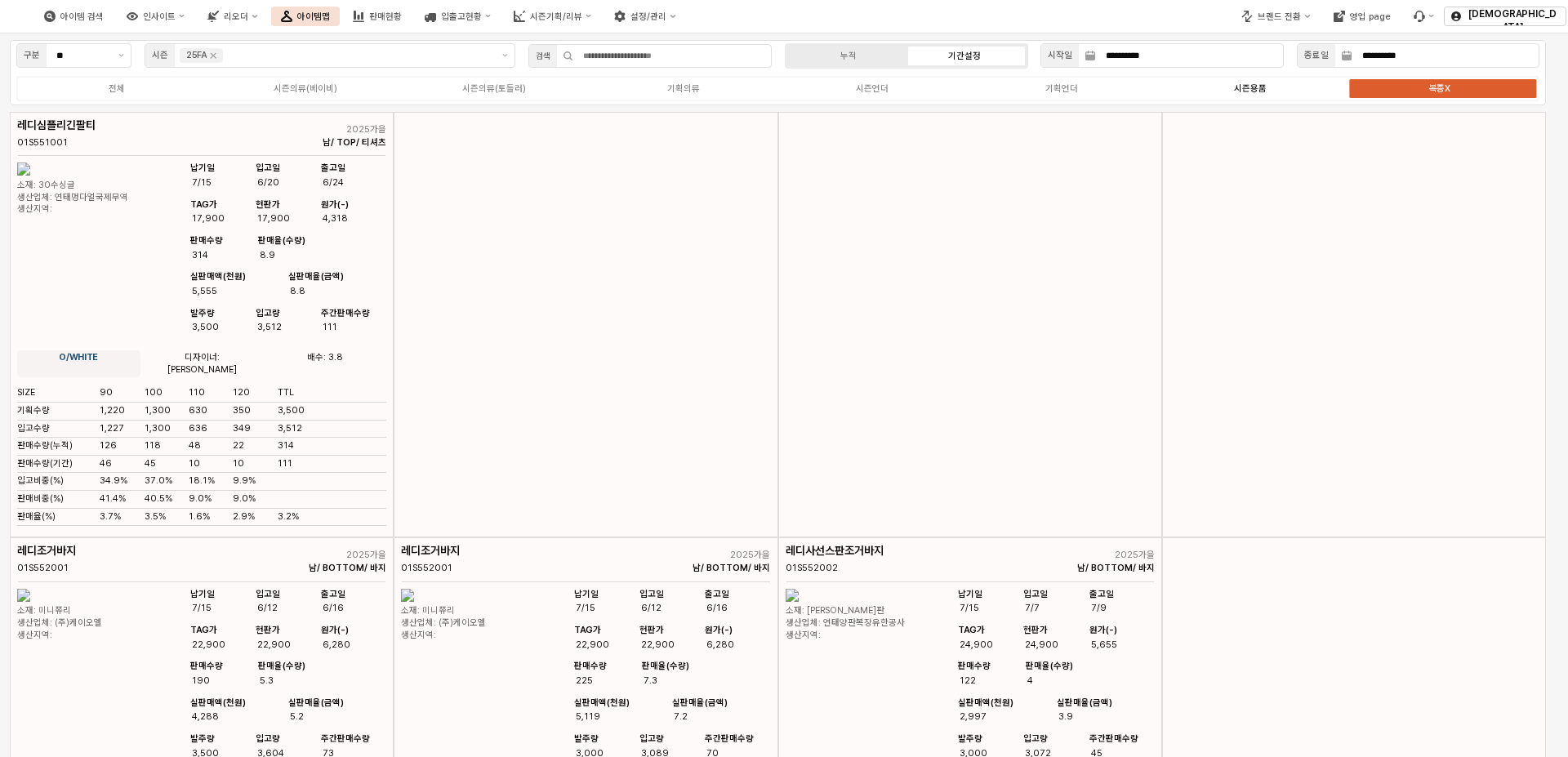
click at [1289, 90] on label "시즌용품" at bounding box center [1250, 88] width 188 height 14
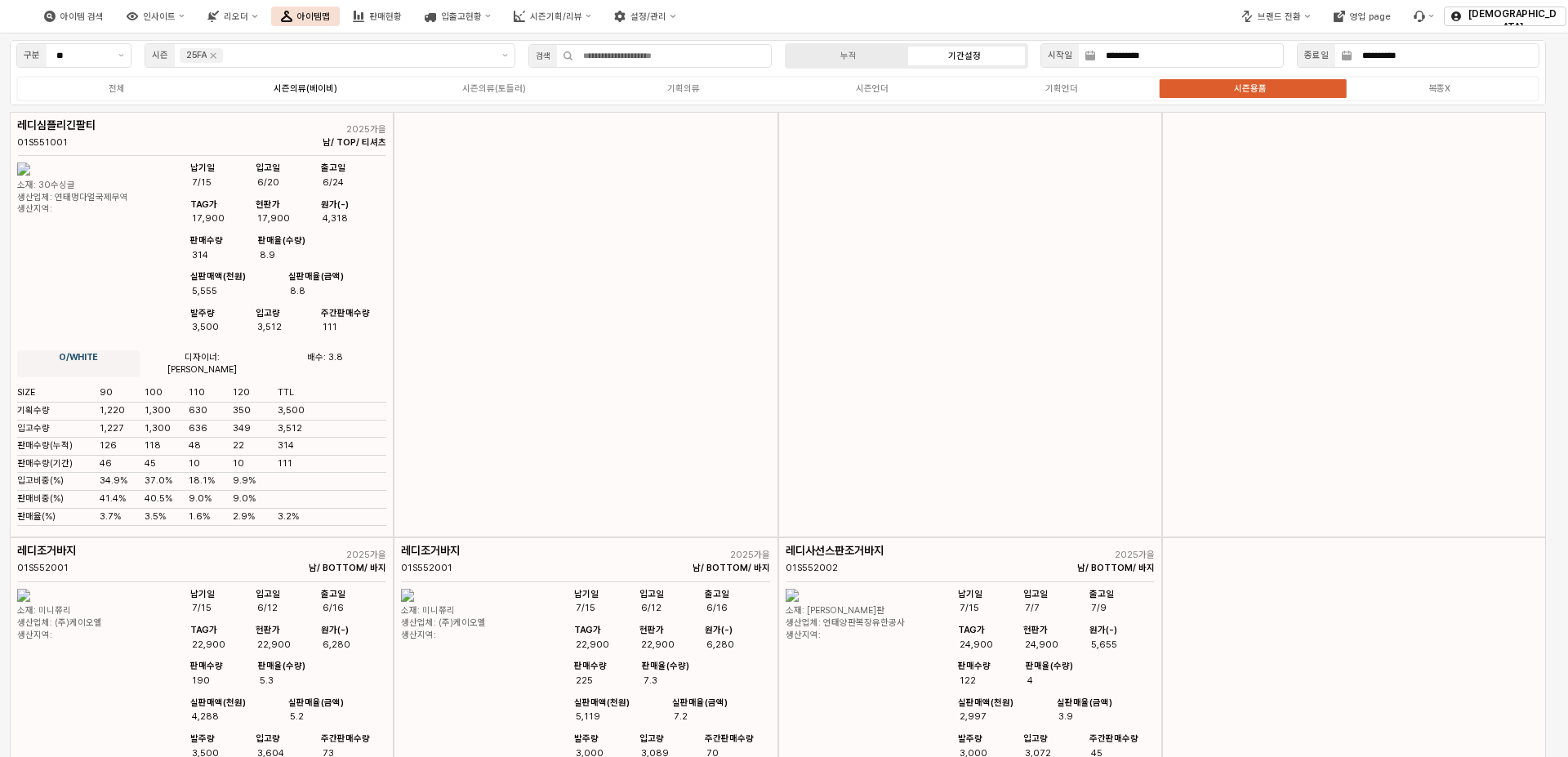
click at [304, 93] on div "시즌의류(베이비)" at bounding box center [306, 89] width 64 height 11
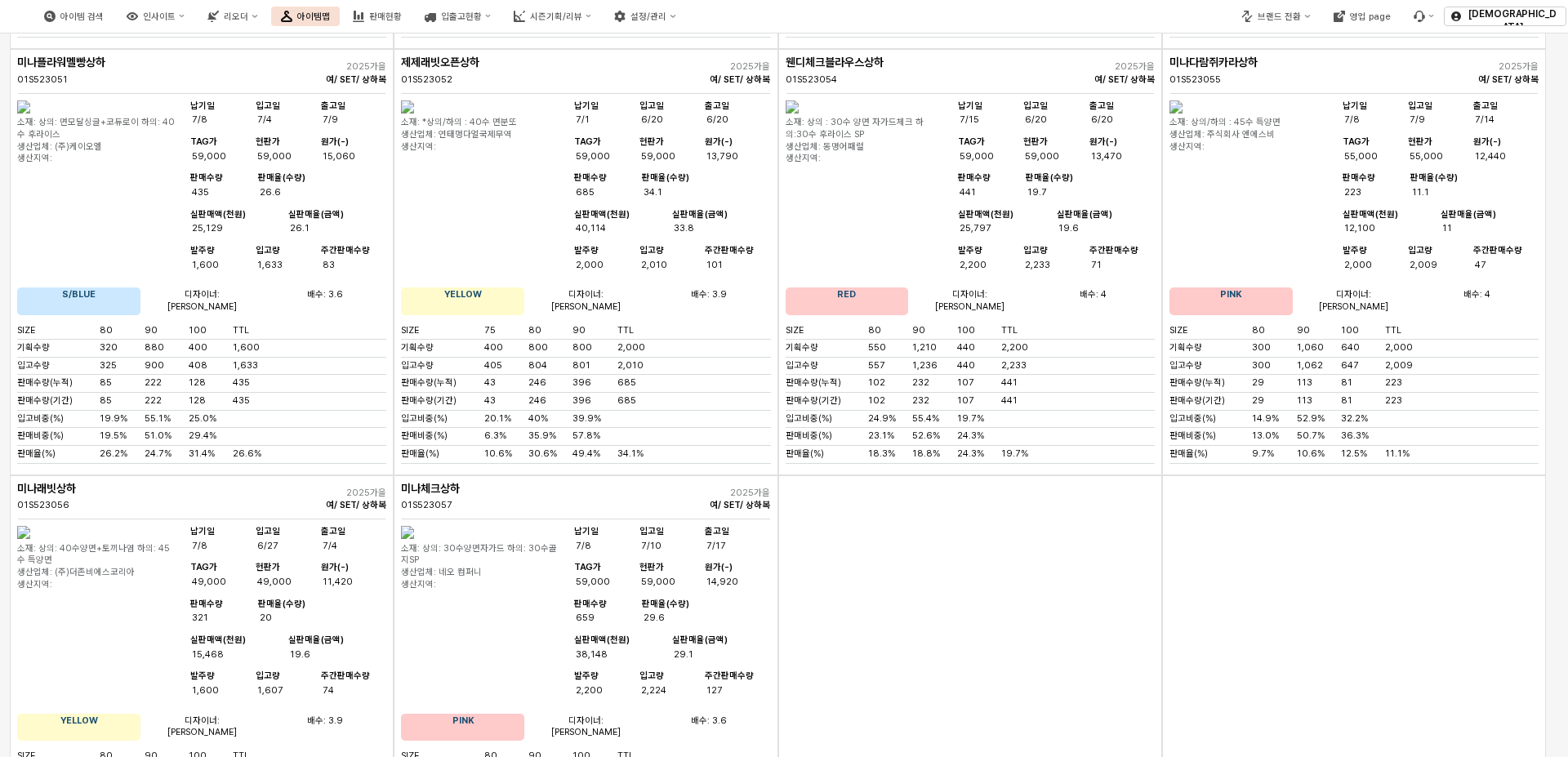
scroll to position [0, 0]
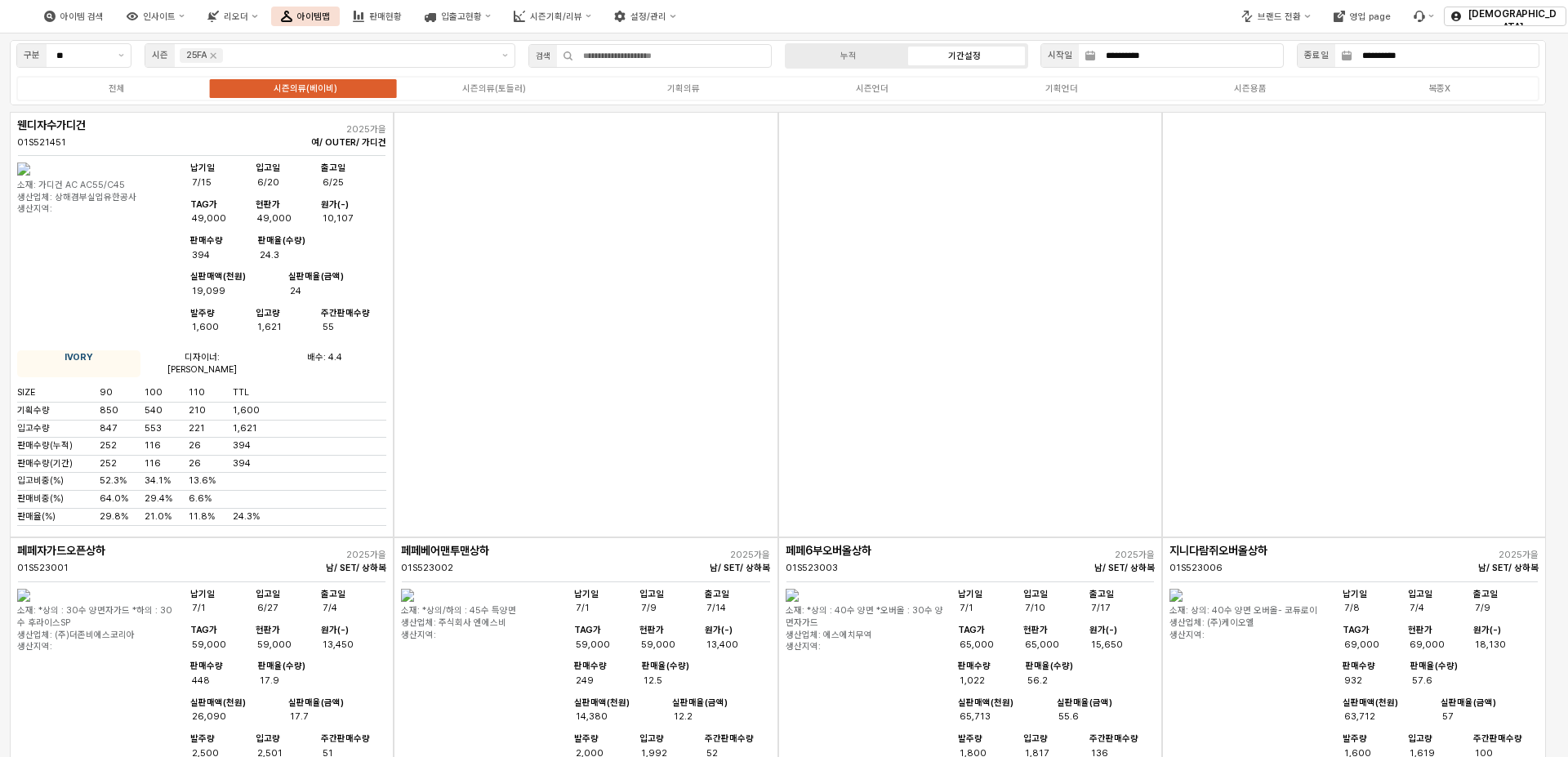
drag, startPoint x: 1423, startPoint y: 714, endPoint x: 1355, endPoint y: 309, distance: 410.7
click at [492, 83] on div "시즌의류(토들러)" at bounding box center [494, 89] width 64 height 11
